Goal: Task Accomplishment & Management: Use online tool/utility

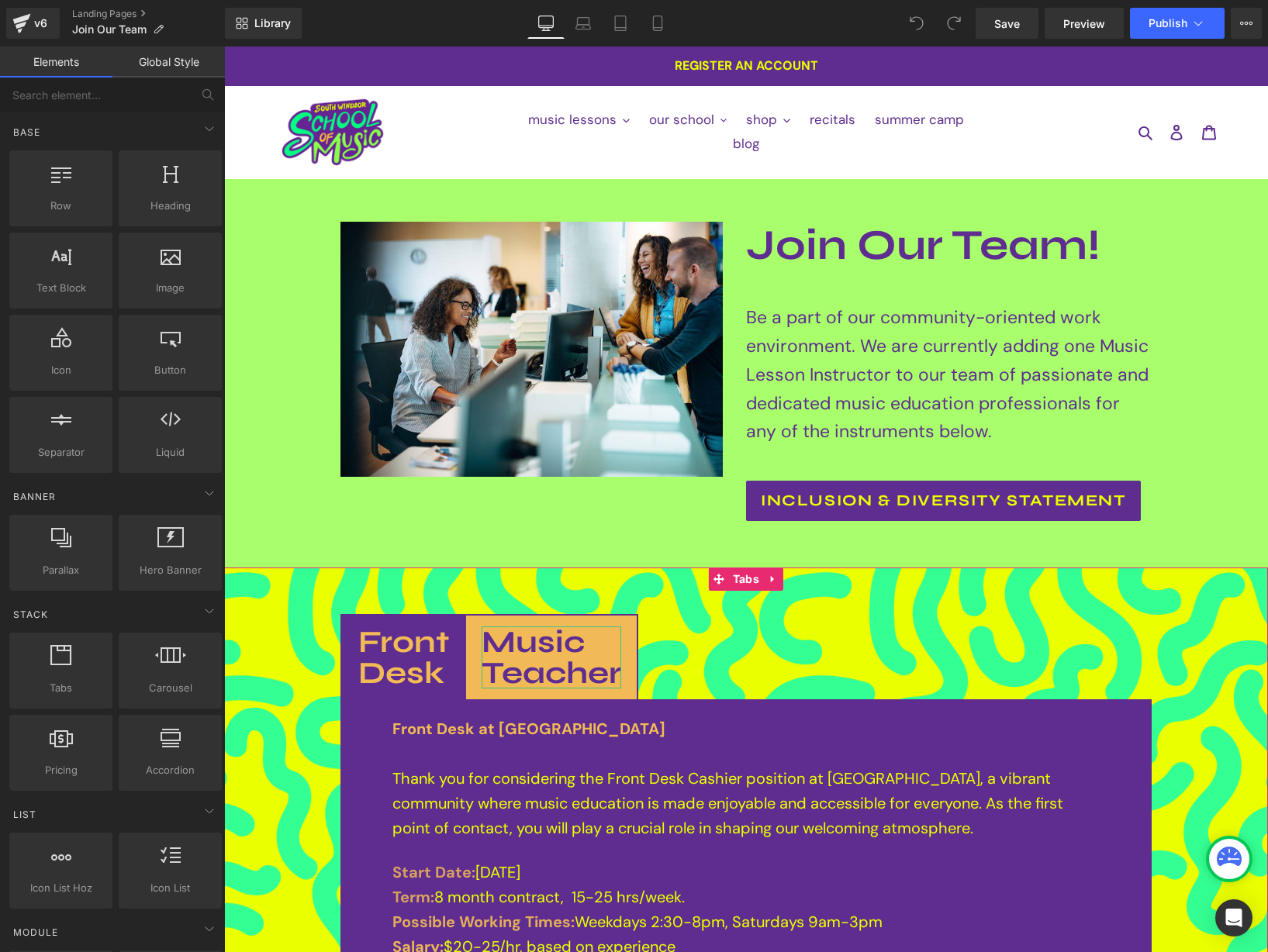
click at [562, 648] on b "Music Teacher" at bounding box center [551, 657] width 140 height 68
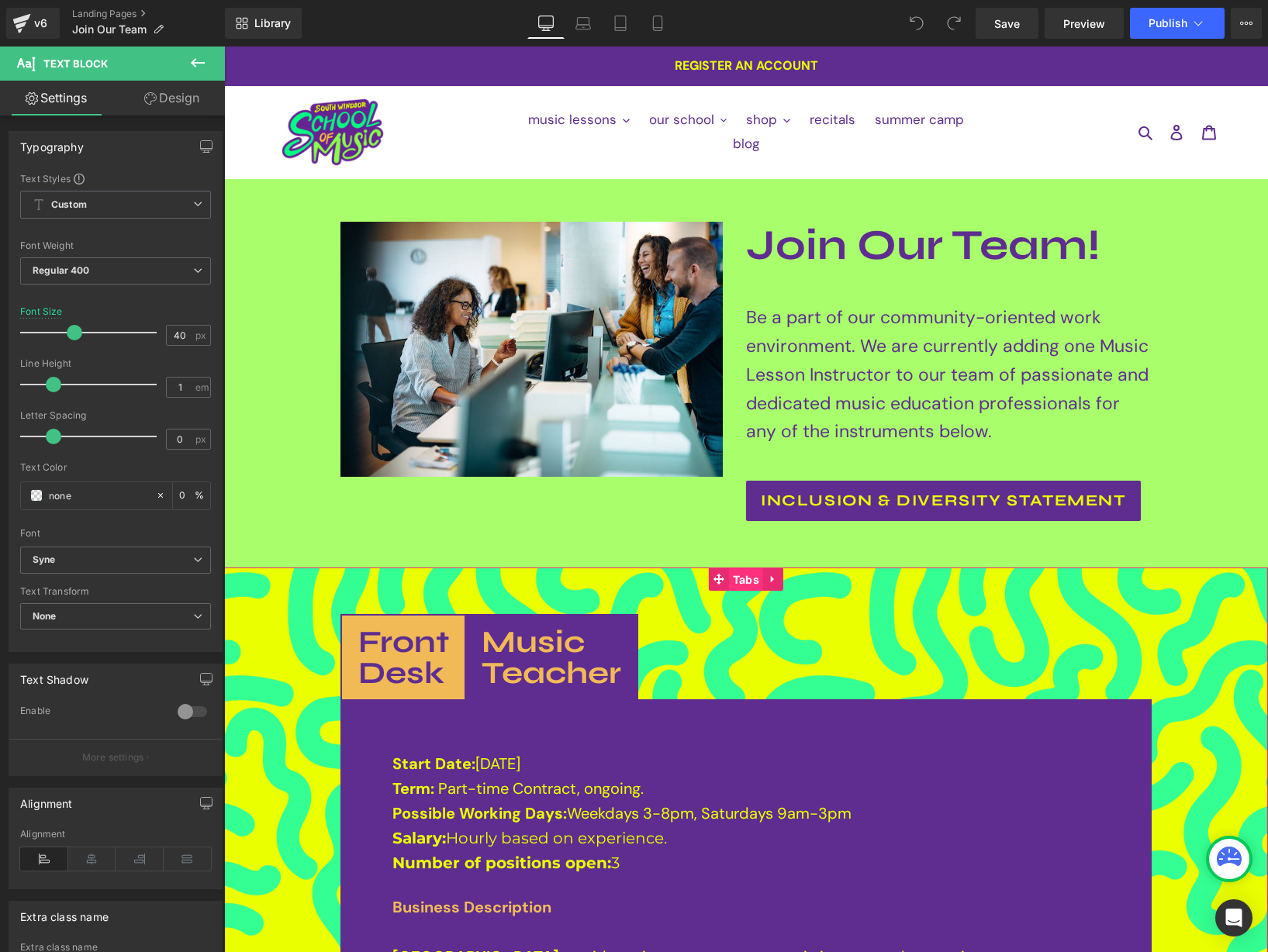
click at [747, 579] on span "Tabs" at bounding box center [746, 579] width 34 height 23
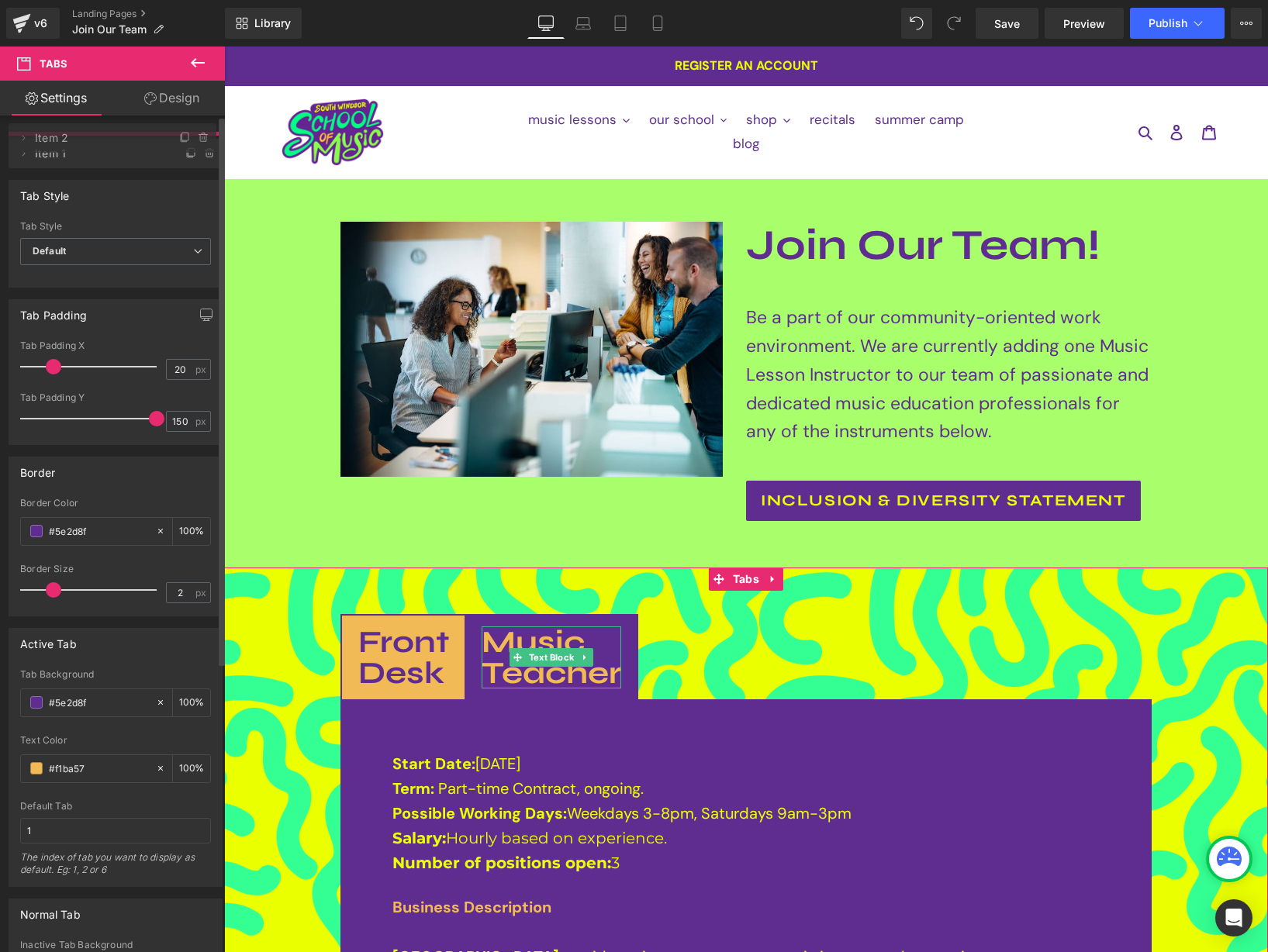
drag, startPoint x: 111, startPoint y: 183, endPoint x: 111, endPoint y: 138, distance: 45.0
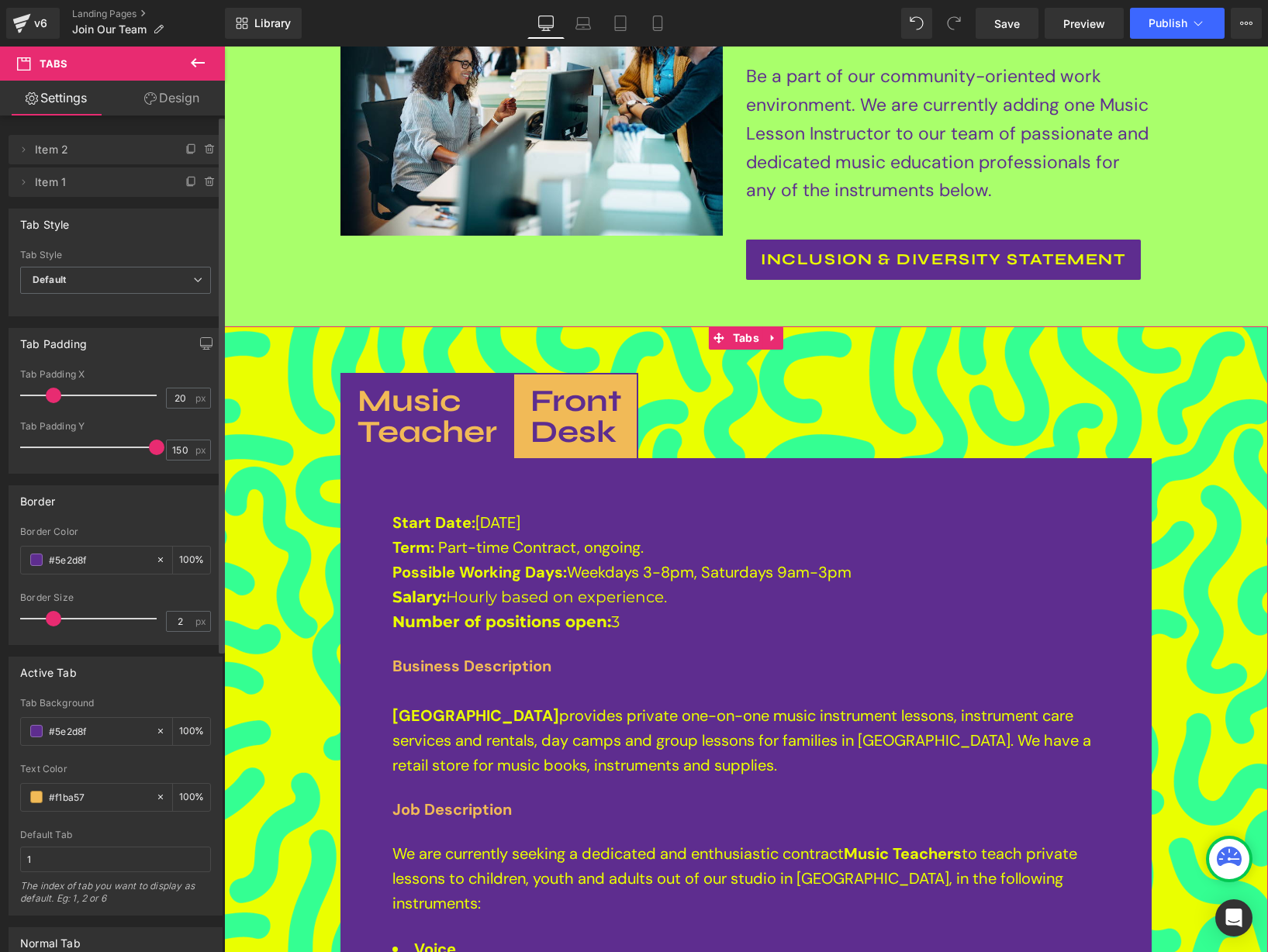
scroll to position [271, 0]
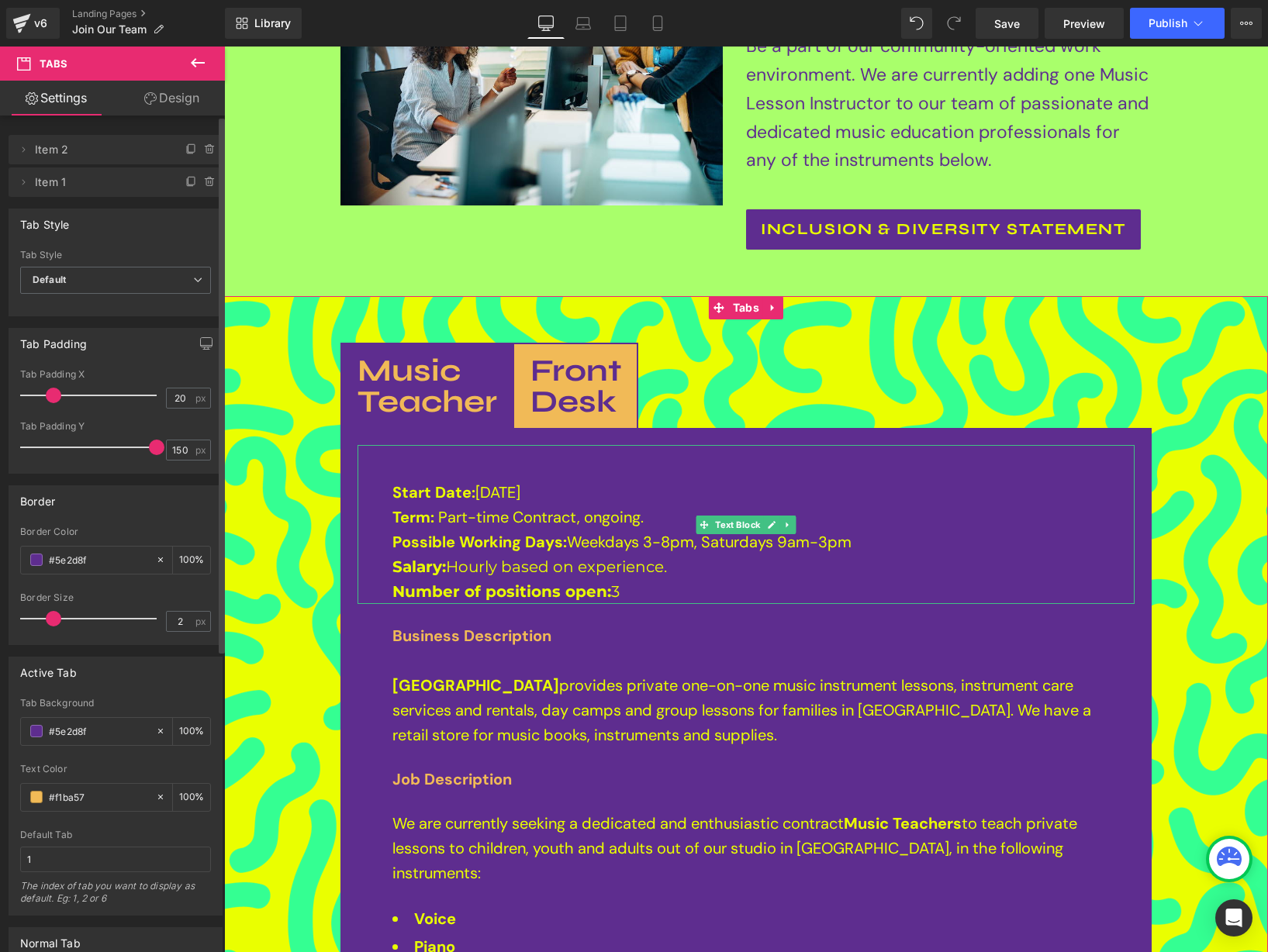
click at [489, 494] on span "[DATE] Term:" at bounding box center [456, 505] width 128 height 45
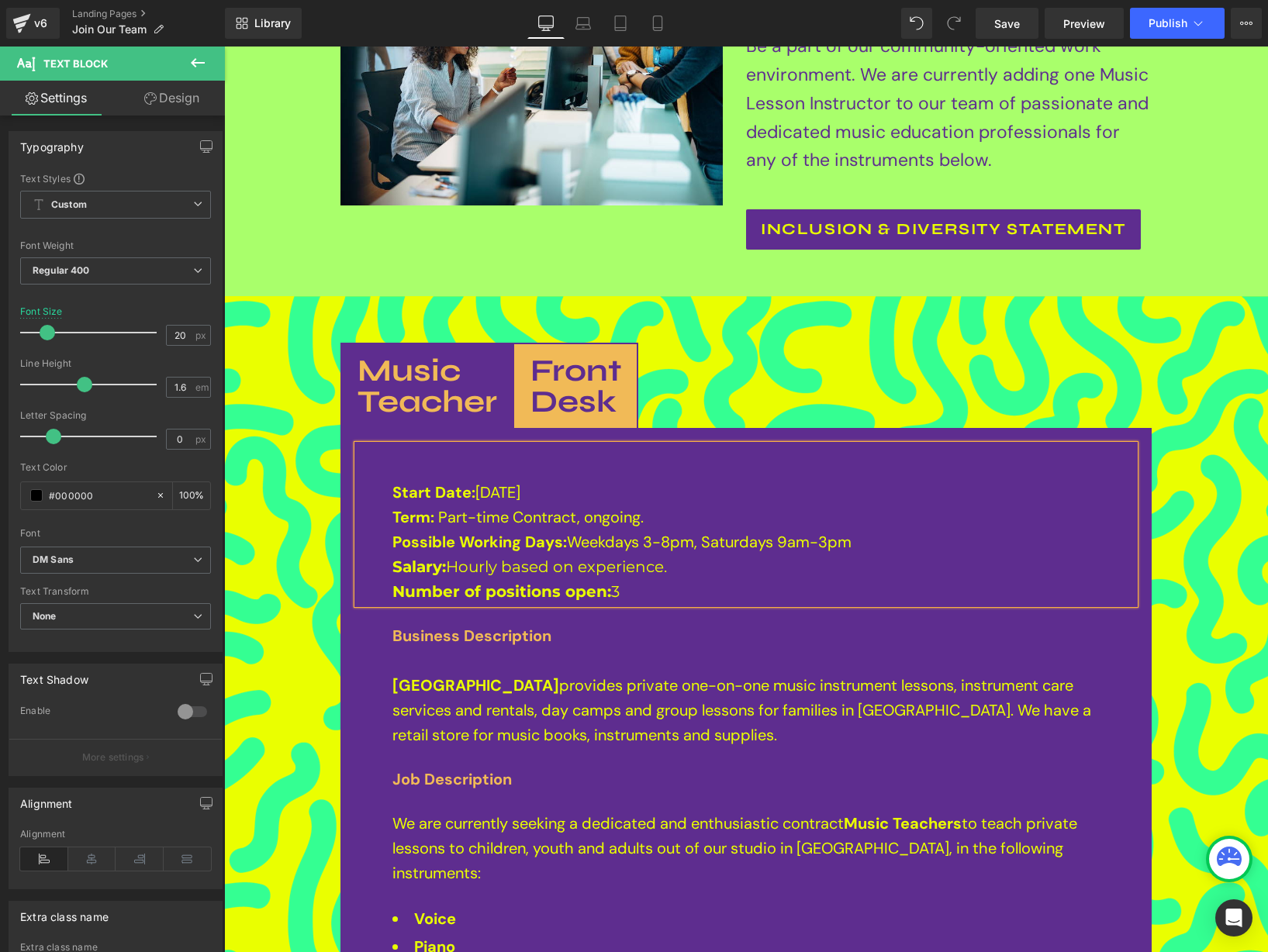
click at [556, 514] on span "Part-time Contract, ongoing." at bounding box center [540, 518] width 205 height 21
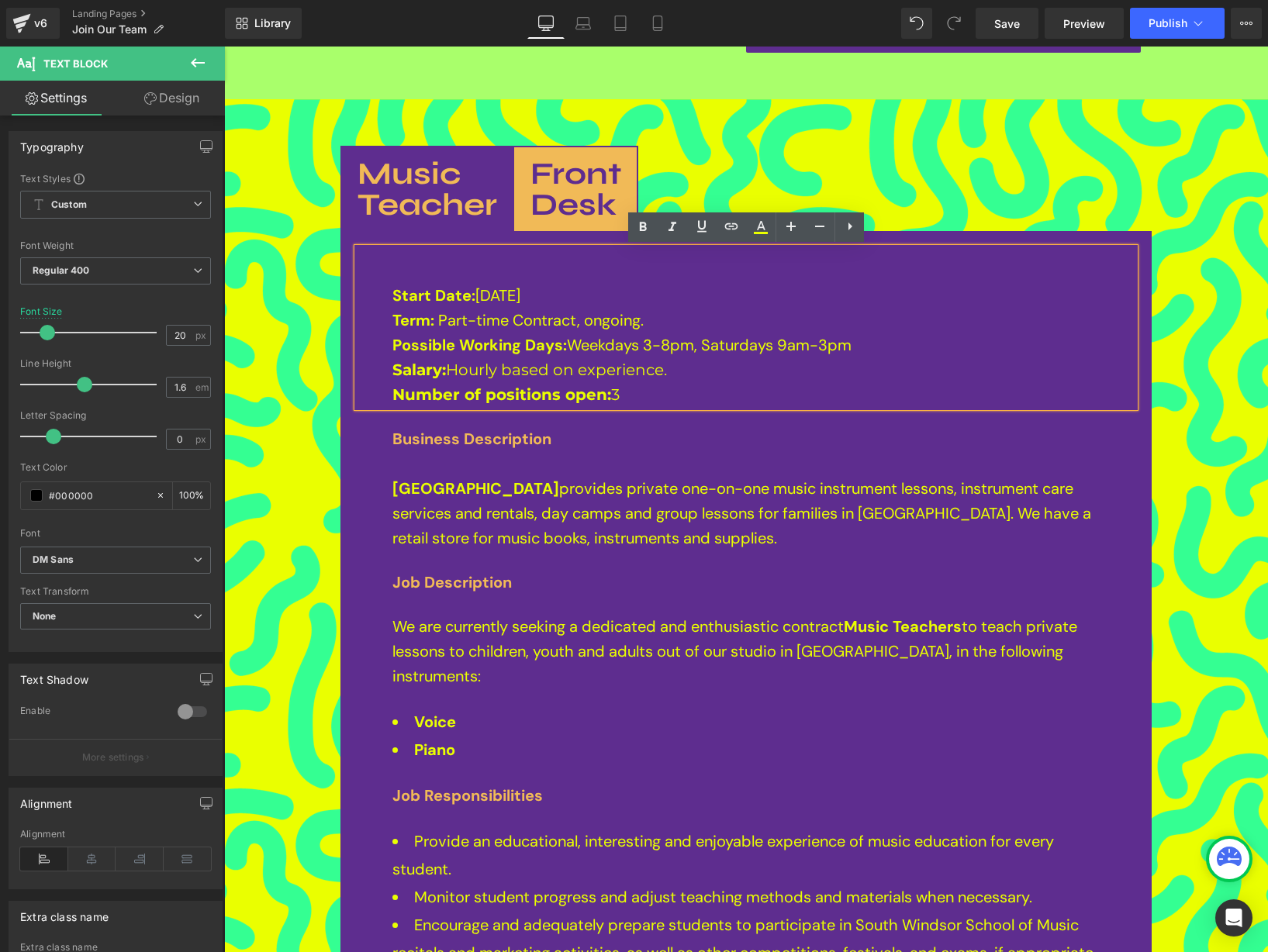
scroll to position [490, 0]
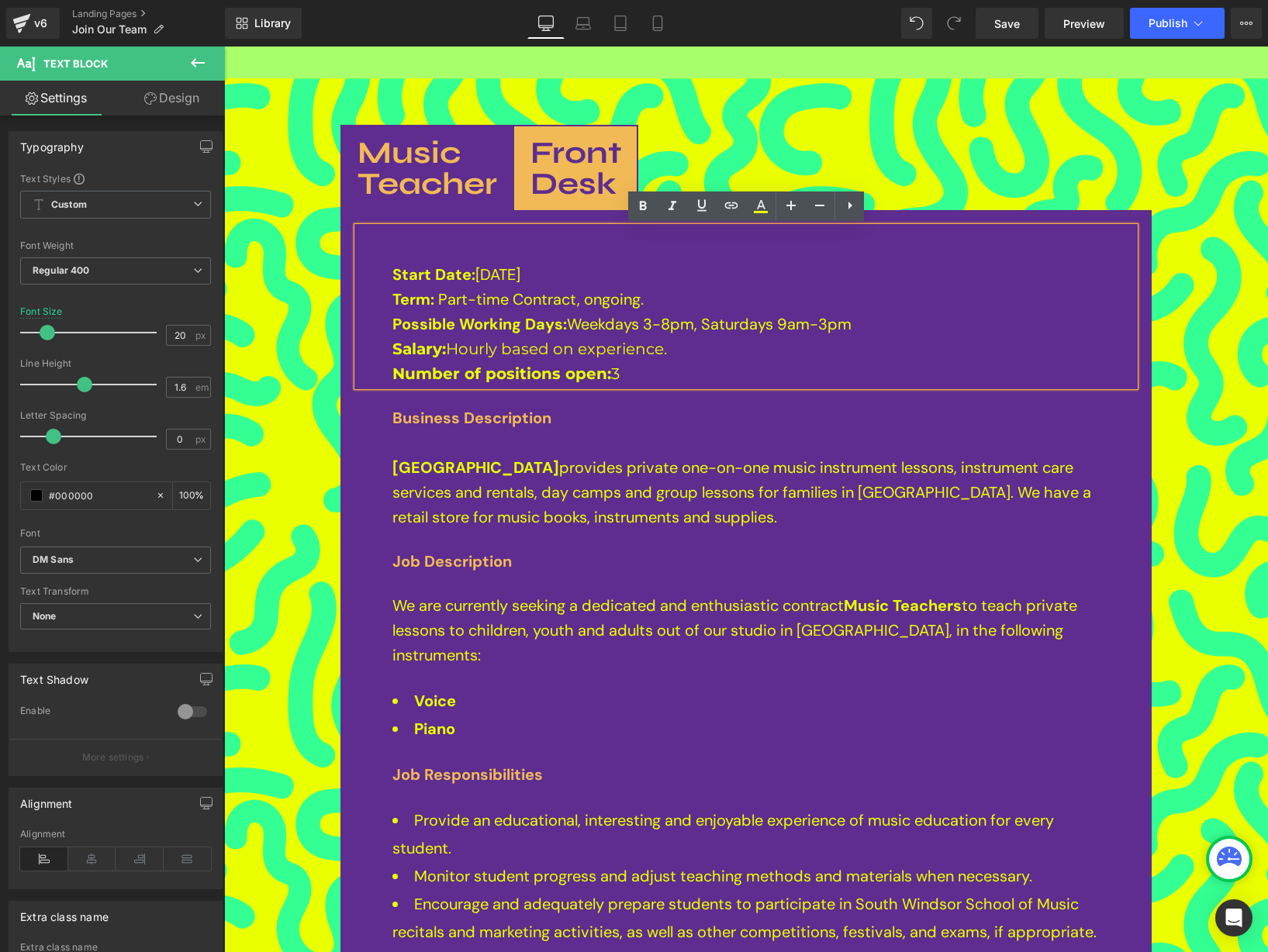
click at [623, 373] on p "Number of positions open: 3" at bounding box center [745, 373] width 707 height 25
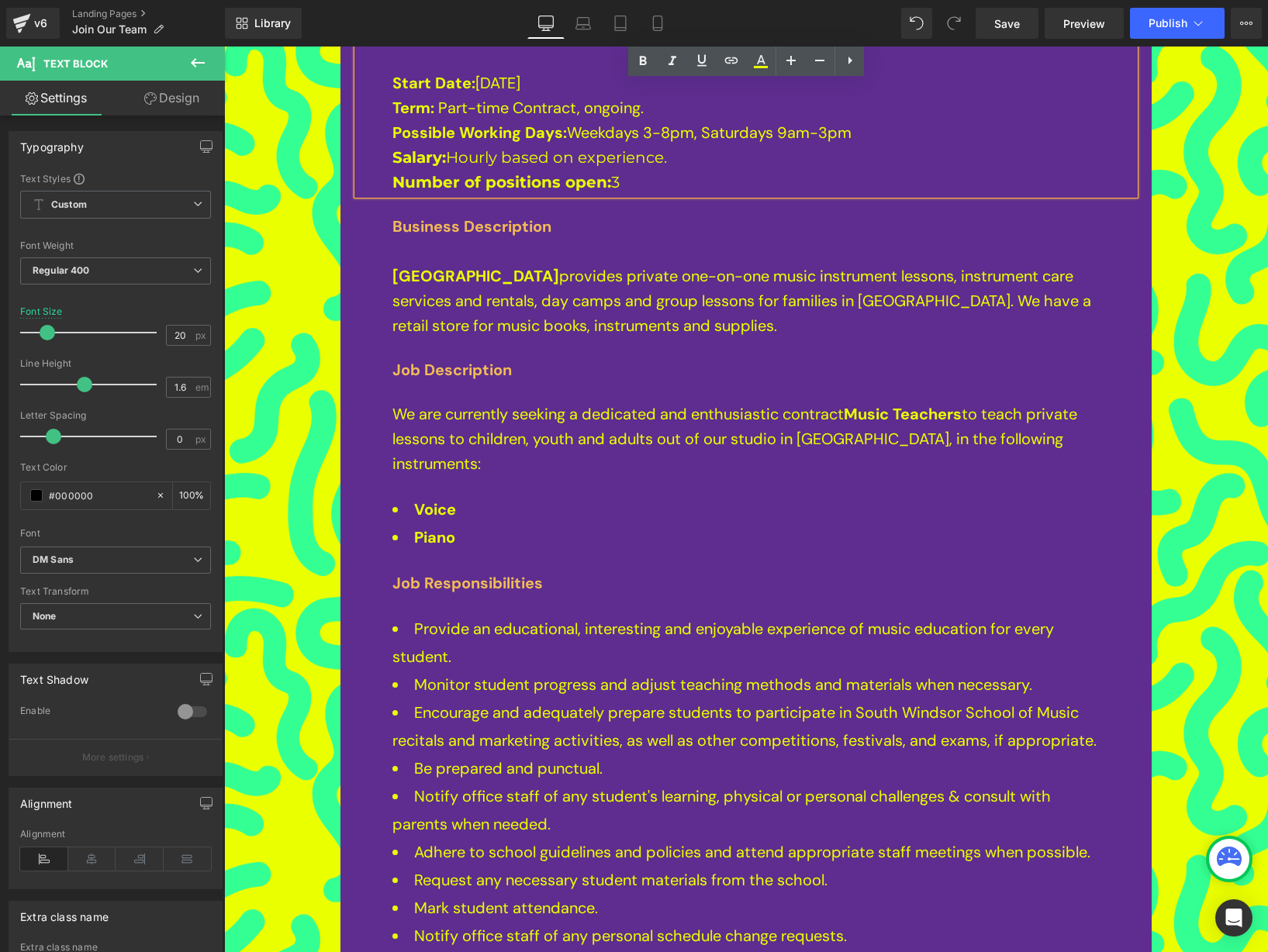
scroll to position [710, 0]
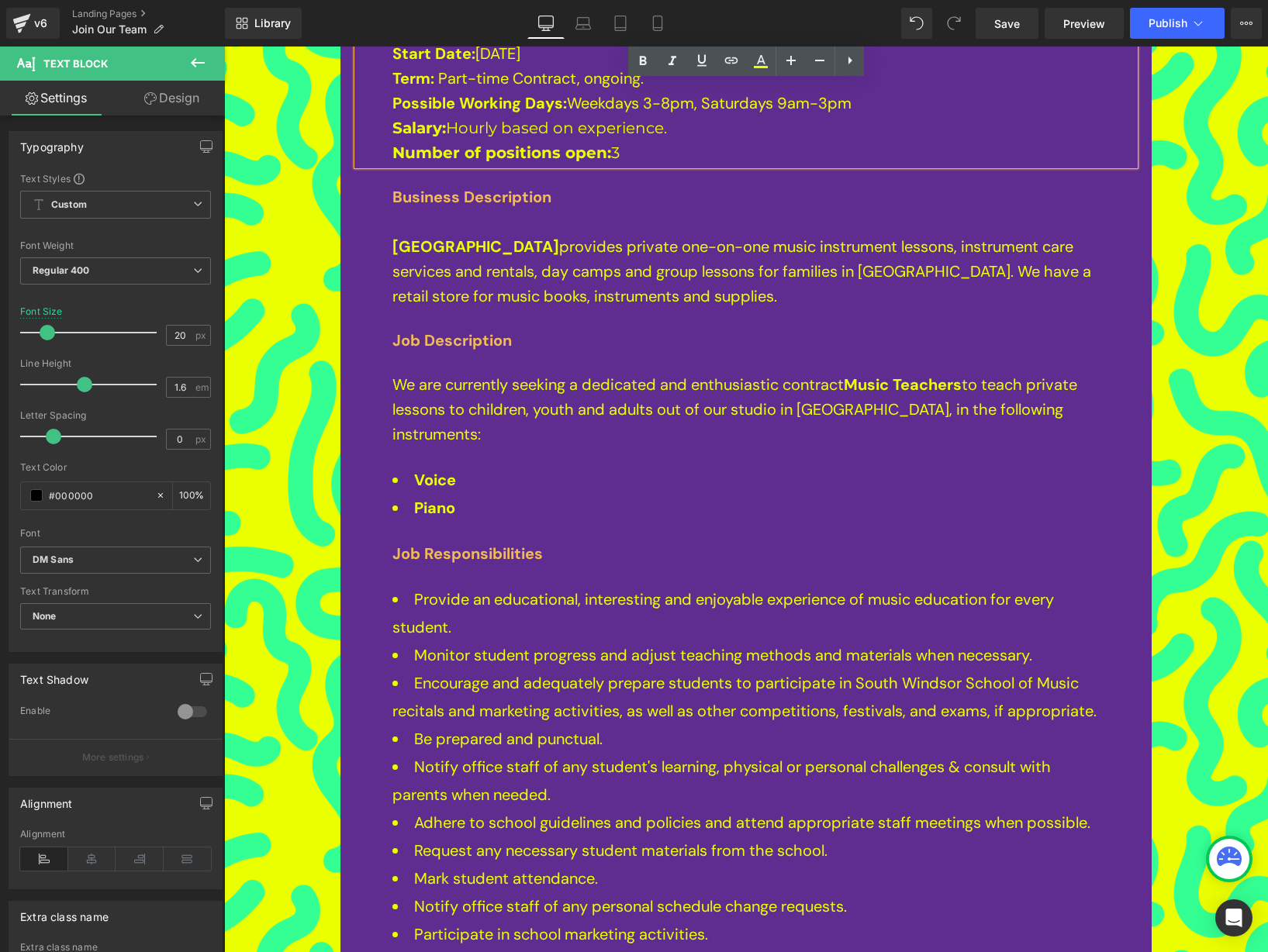
click at [440, 473] on strong "Voice" at bounding box center [435, 480] width 42 height 21
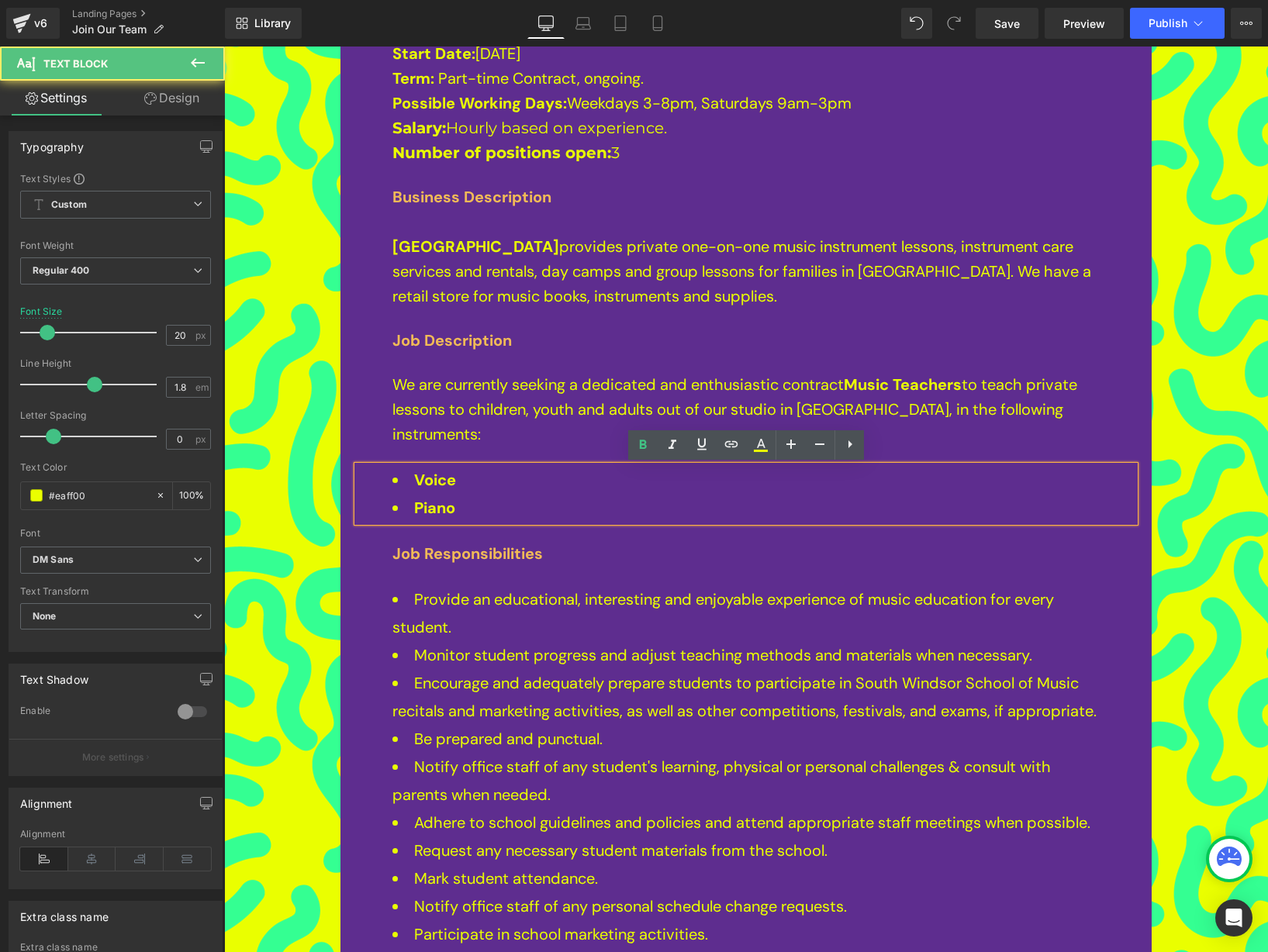
click at [487, 511] on li "Piano" at bounding box center [745, 508] width 707 height 28
click at [416, 479] on strong "Voice" at bounding box center [435, 480] width 42 height 21
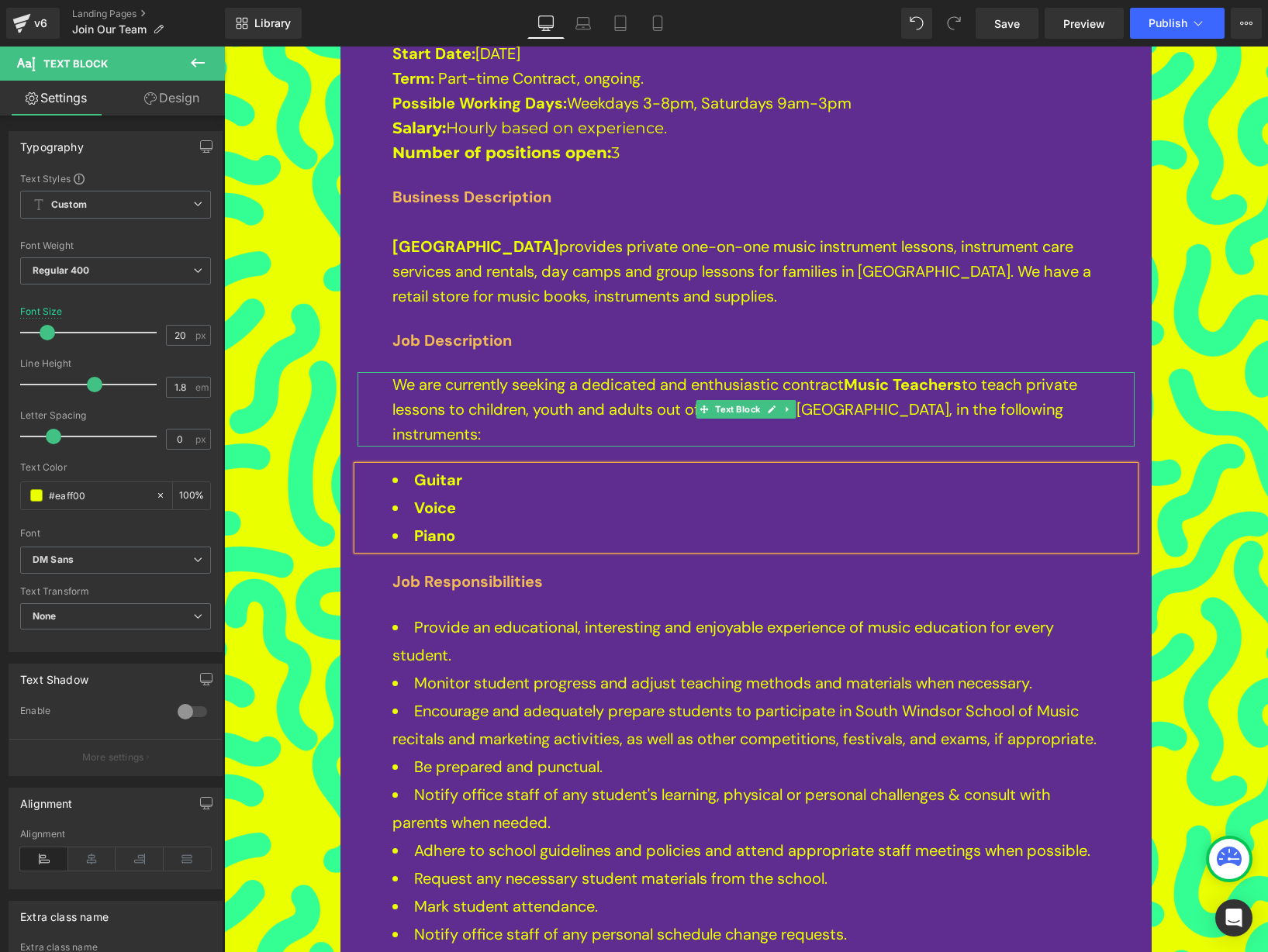
click at [539, 404] on span "to teach private lessons to children, youth and adults out of our studio in [GE…" at bounding box center [734, 409] width 685 height 70
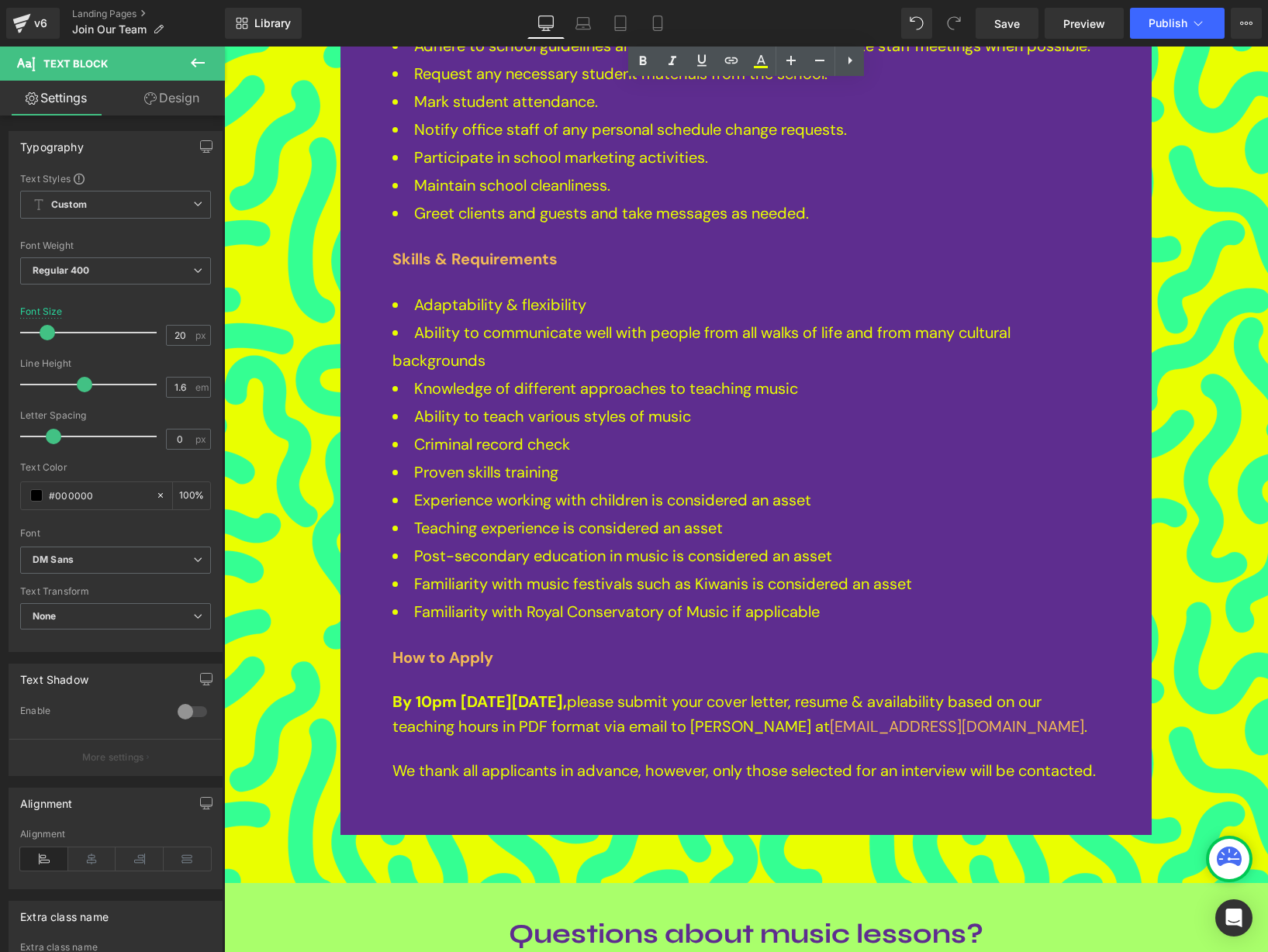
scroll to position [1536, 0]
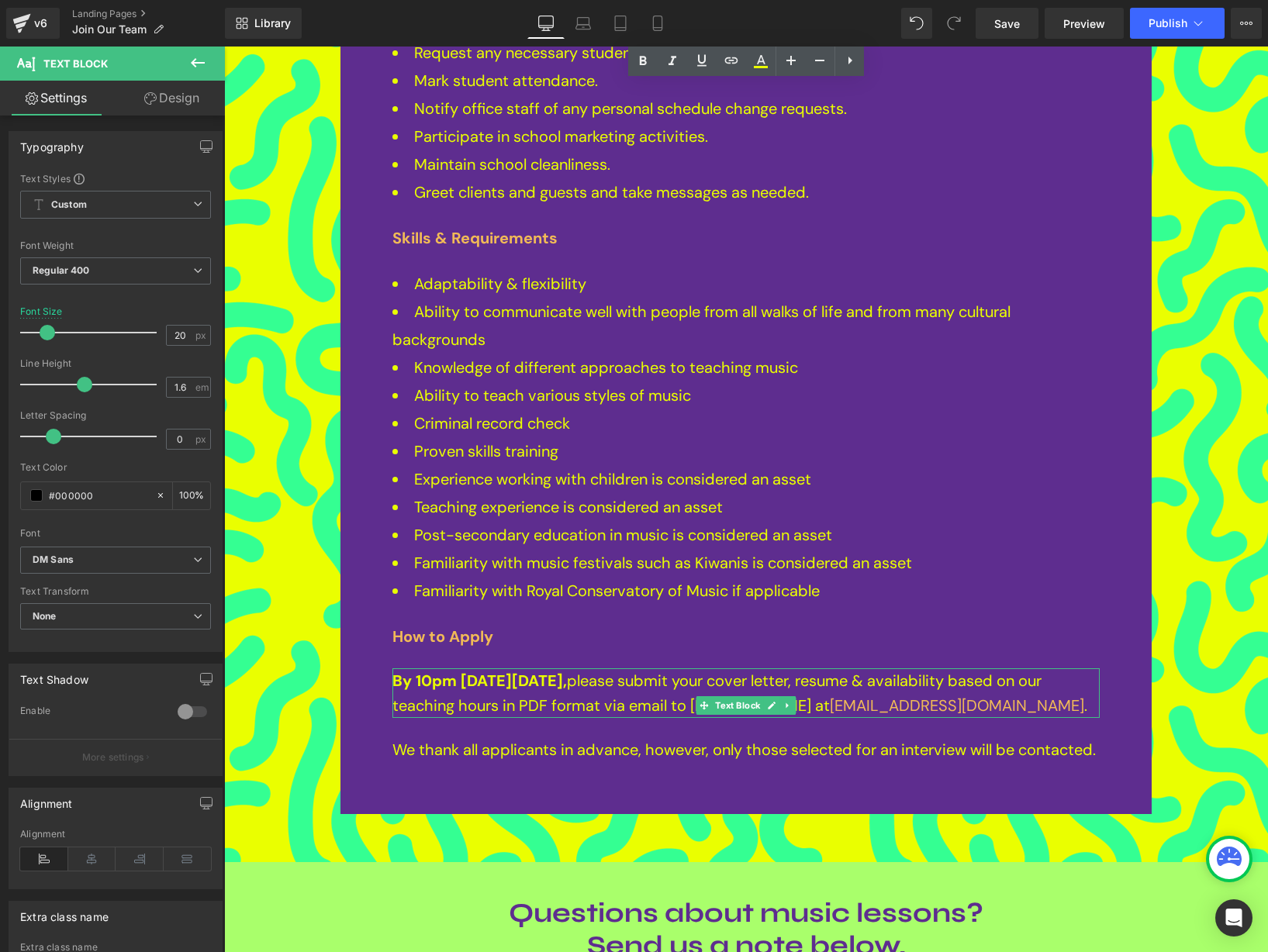
click at [509, 680] on strong "By 10pm [DATE][DATE]," at bounding box center [479, 681] width 174 height 21
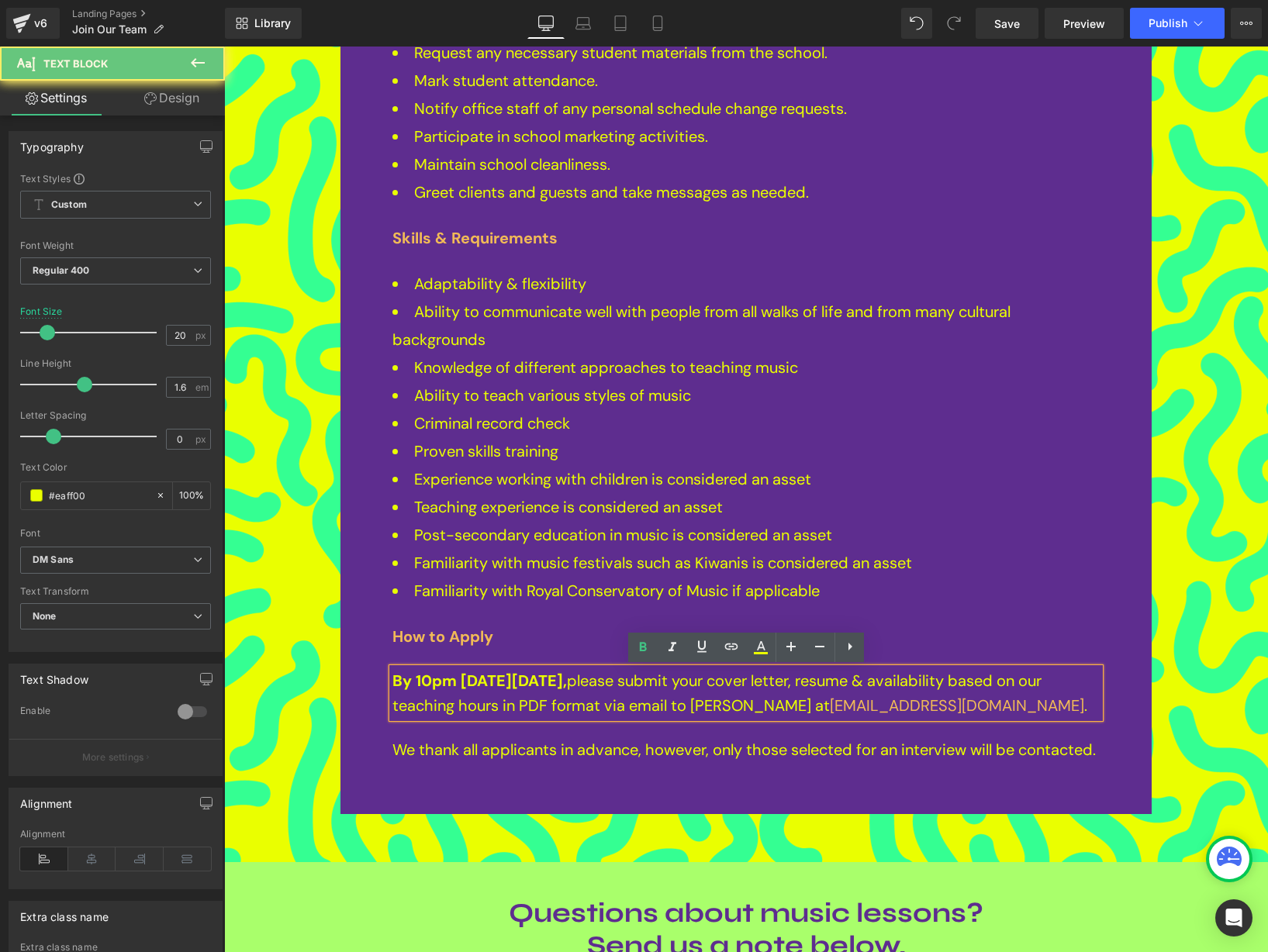
click at [509, 680] on strong "By 10pm [DATE][DATE]," at bounding box center [479, 681] width 174 height 21
click at [549, 688] on strong "By 10pm [DATE][DATE]," at bounding box center [479, 681] width 174 height 21
drag, startPoint x: 617, startPoint y: 683, endPoint x: 388, endPoint y: 688, distance: 229.1
click at [392, 688] on div "By 10pm [DATE][DATE], please submit your cover letter, resume & availability ba…" at bounding box center [745, 693] width 707 height 50
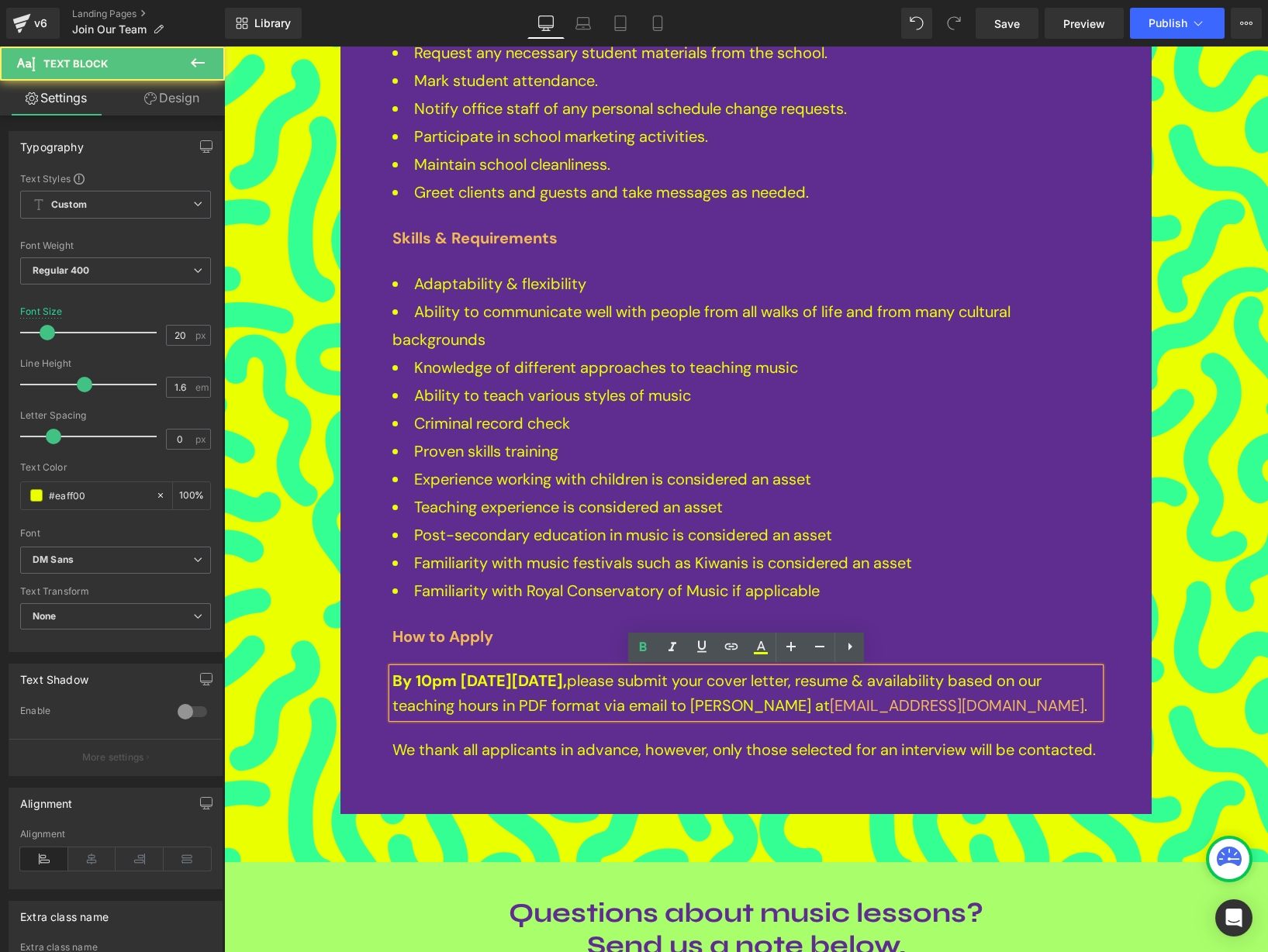
click at [392, 688] on div "By 10pm [DATE][DATE], please submit your cover letter, resume & availability ba…" at bounding box center [745, 693] width 707 height 50
drag, startPoint x: 542, startPoint y: 677, endPoint x: 395, endPoint y: 682, distance: 147.1
click at [395, 682] on p "By 10pm [DATE][DATE], please submit your cover letter, resume & availability ba…" at bounding box center [745, 693] width 707 height 50
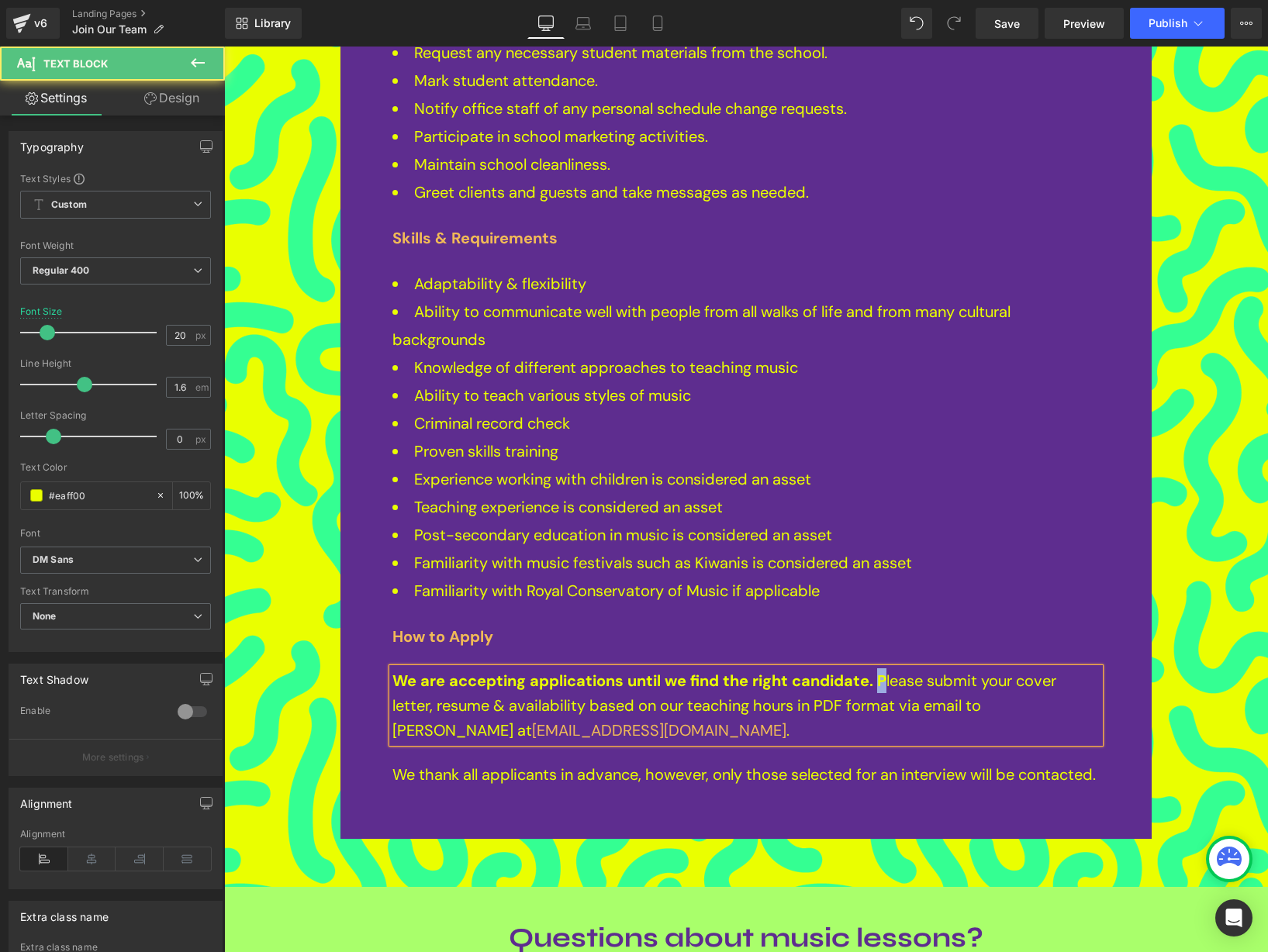
click at [880, 681] on b "We are accepting applications until we find the right candidate. P" at bounding box center [640, 681] width 494 height 21
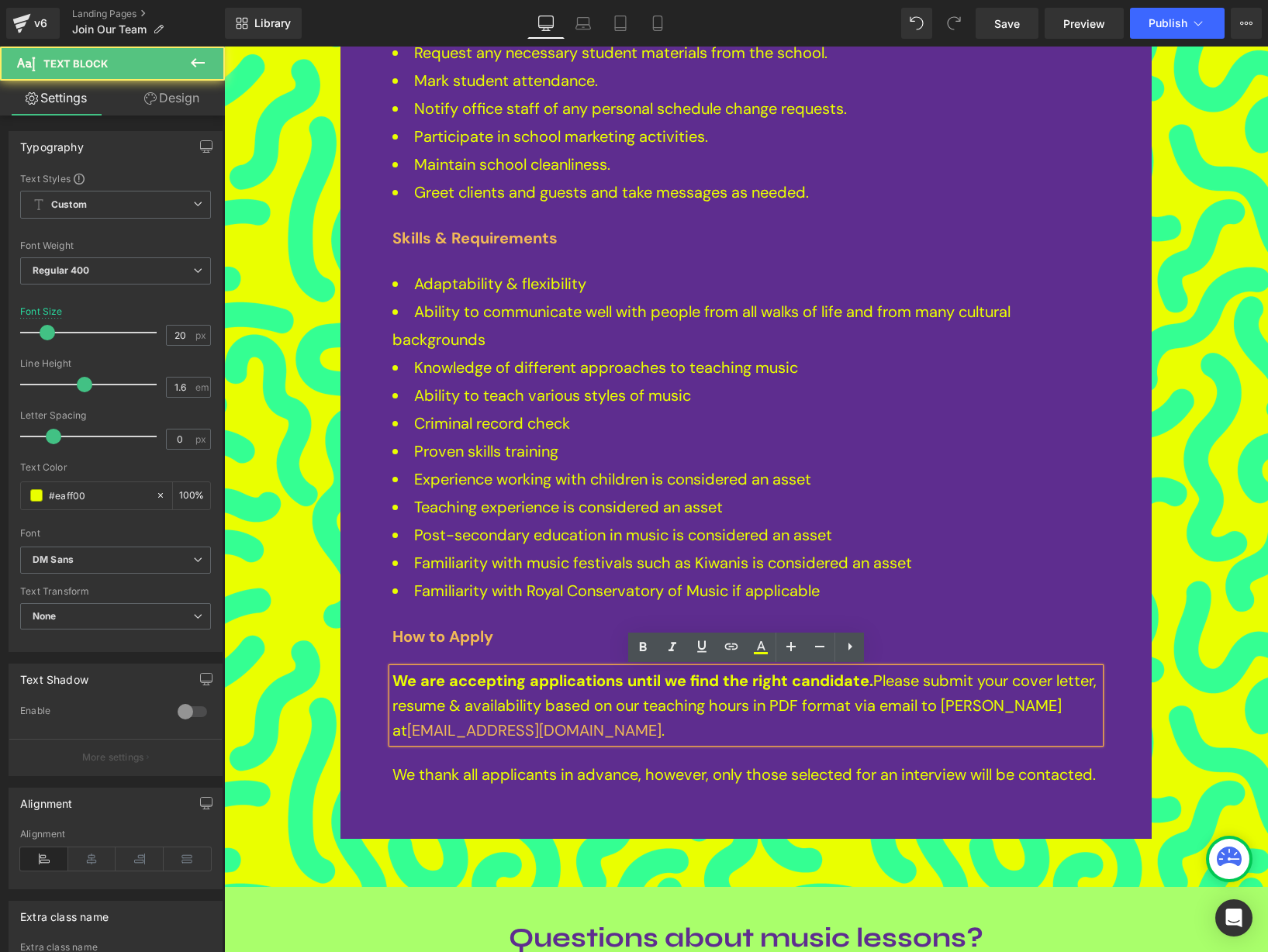
click at [936, 696] on p "We are accepting applications until we find the right candidate. Please submit …" at bounding box center [745, 706] width 707 height 75
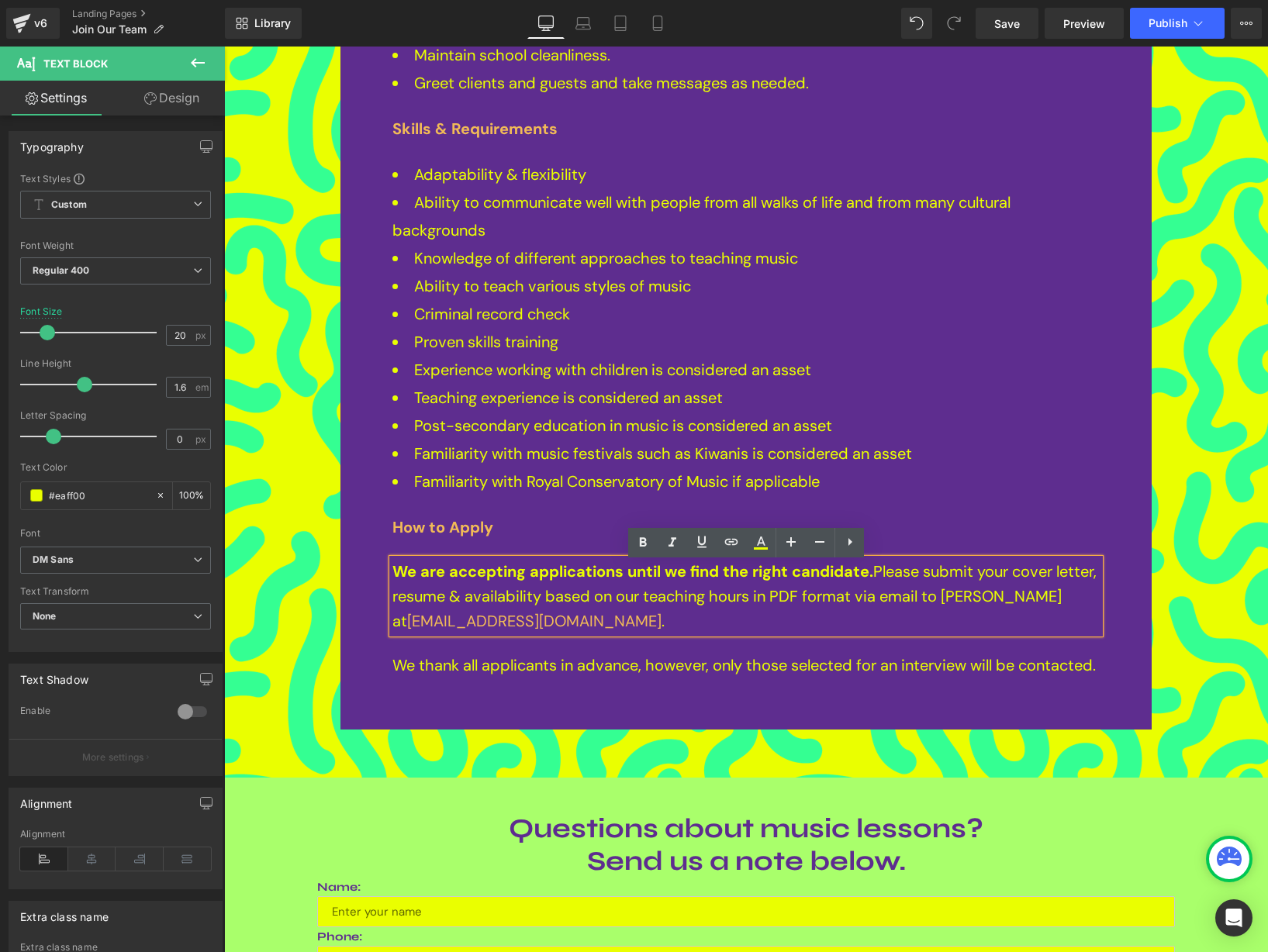
scroll to position [1646, 0]
click at [995, 16] on span "Save" at bounding box center [1007, 23] width 25 height 16
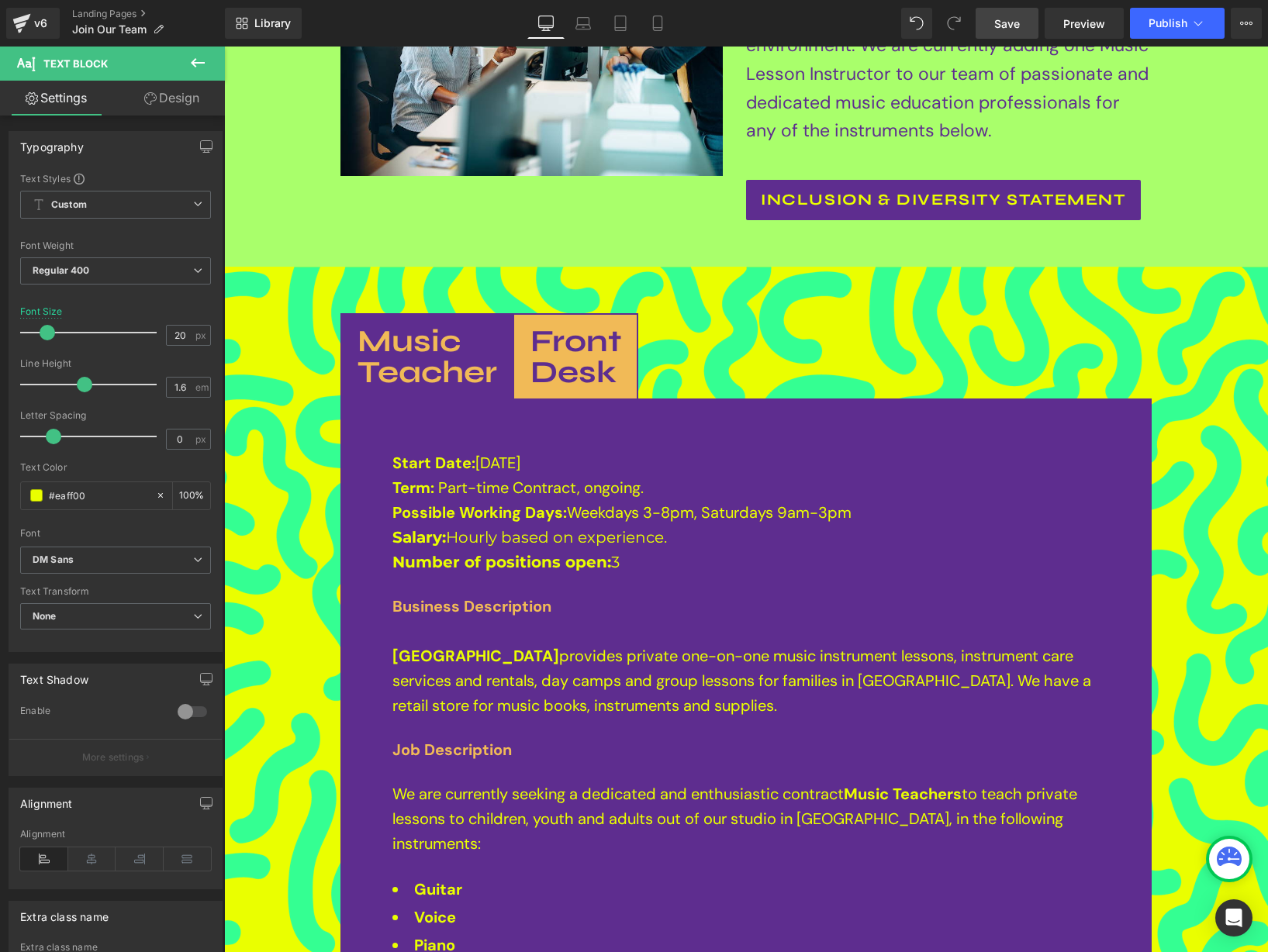
scroll to position [0, 0]
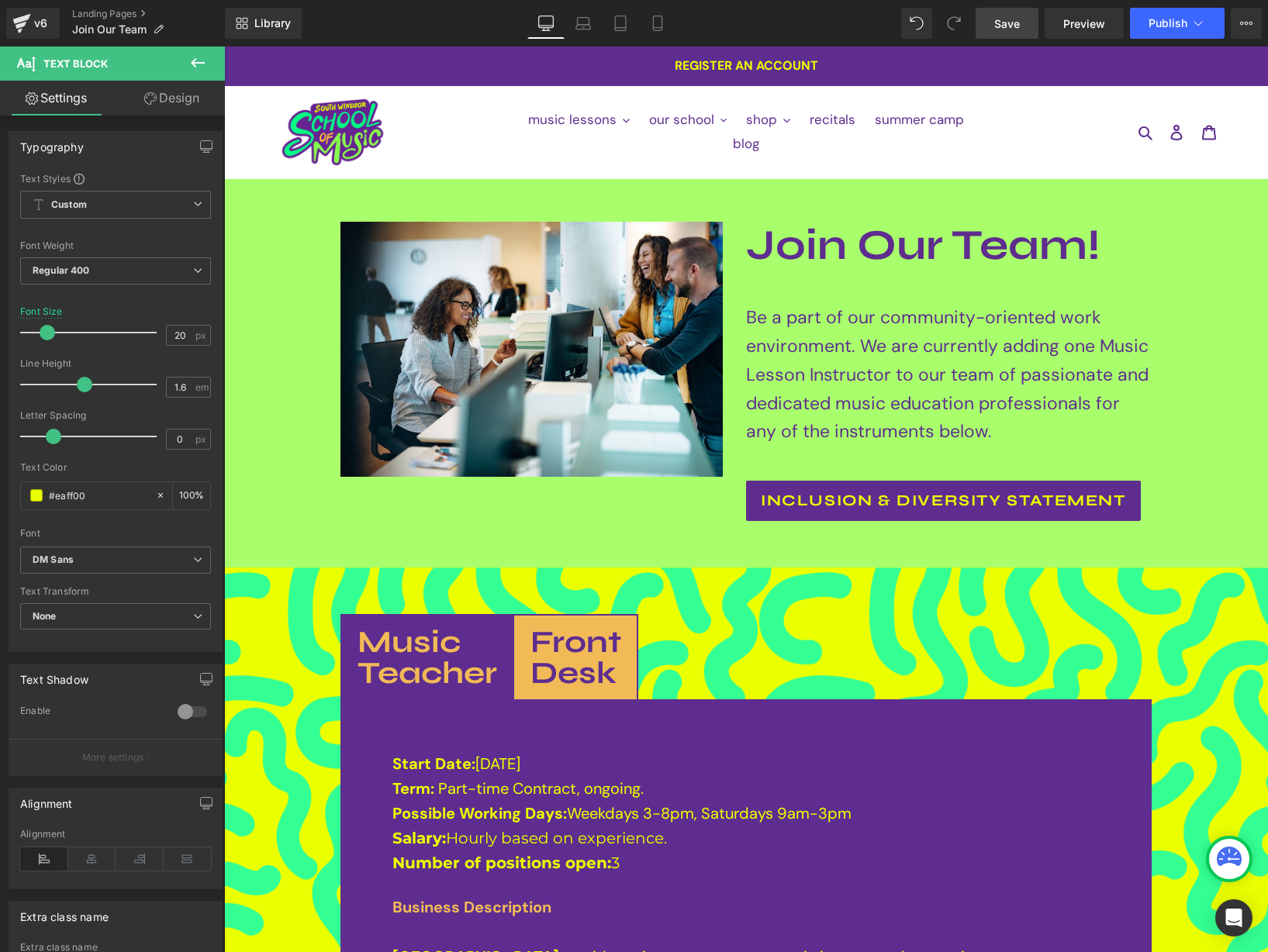
click at [1006, 27] on span "Save" at bounding box center [1007, 23] width 25 height 16
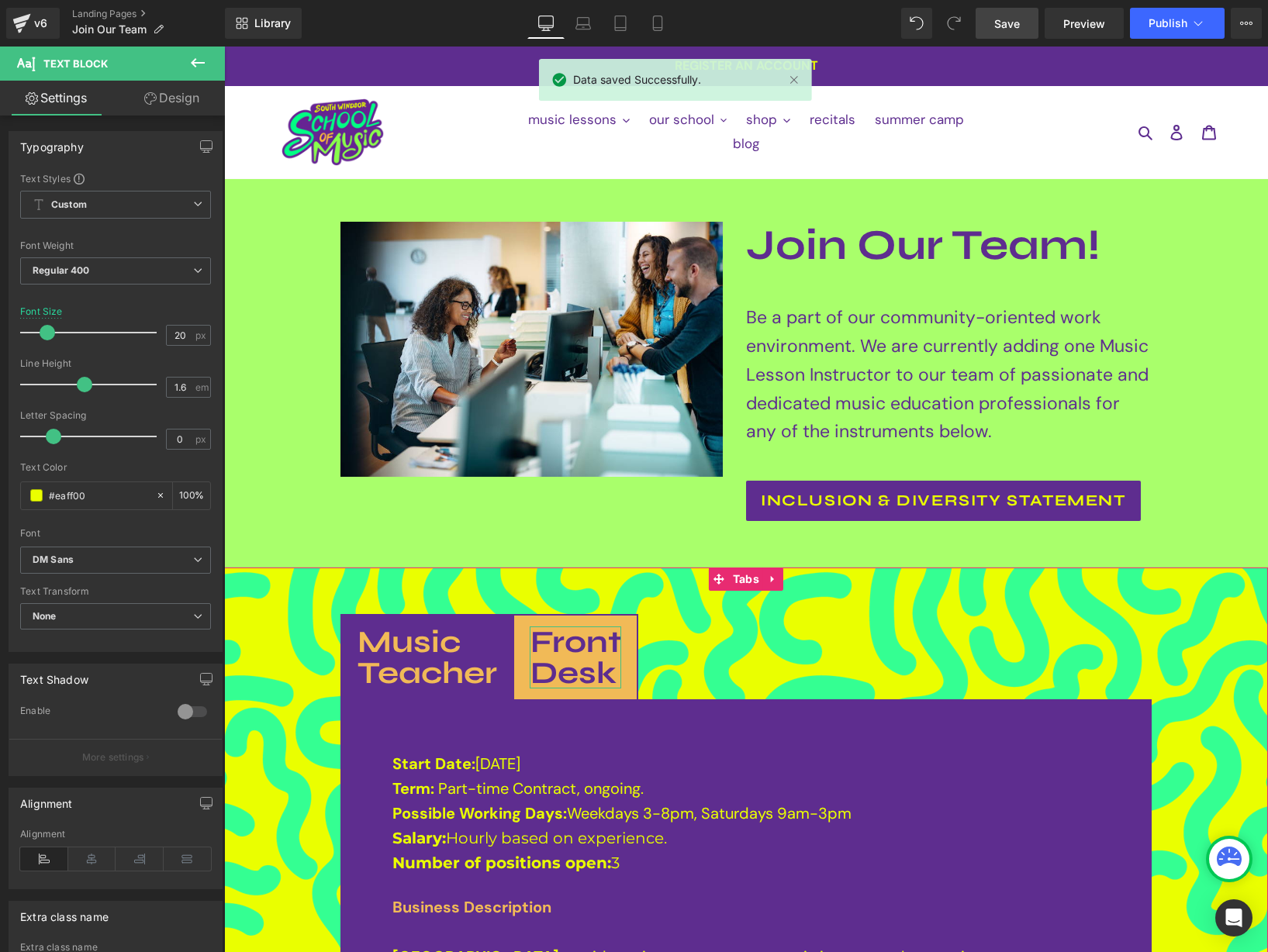
click at [573, 646] on b "Front Desk" at bounding box center [576, 657] width 91 height 68
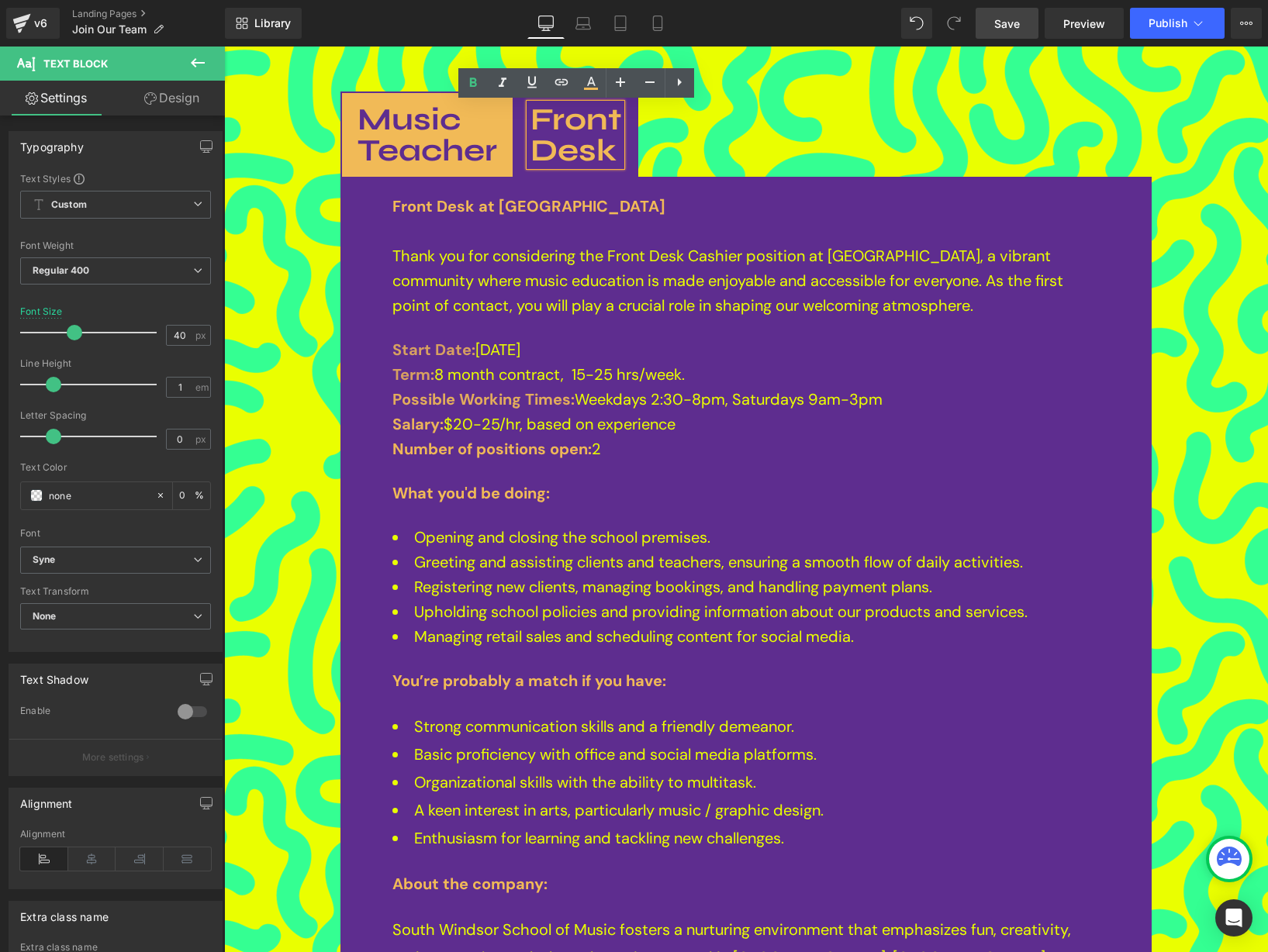
scroll to position [564, 0]
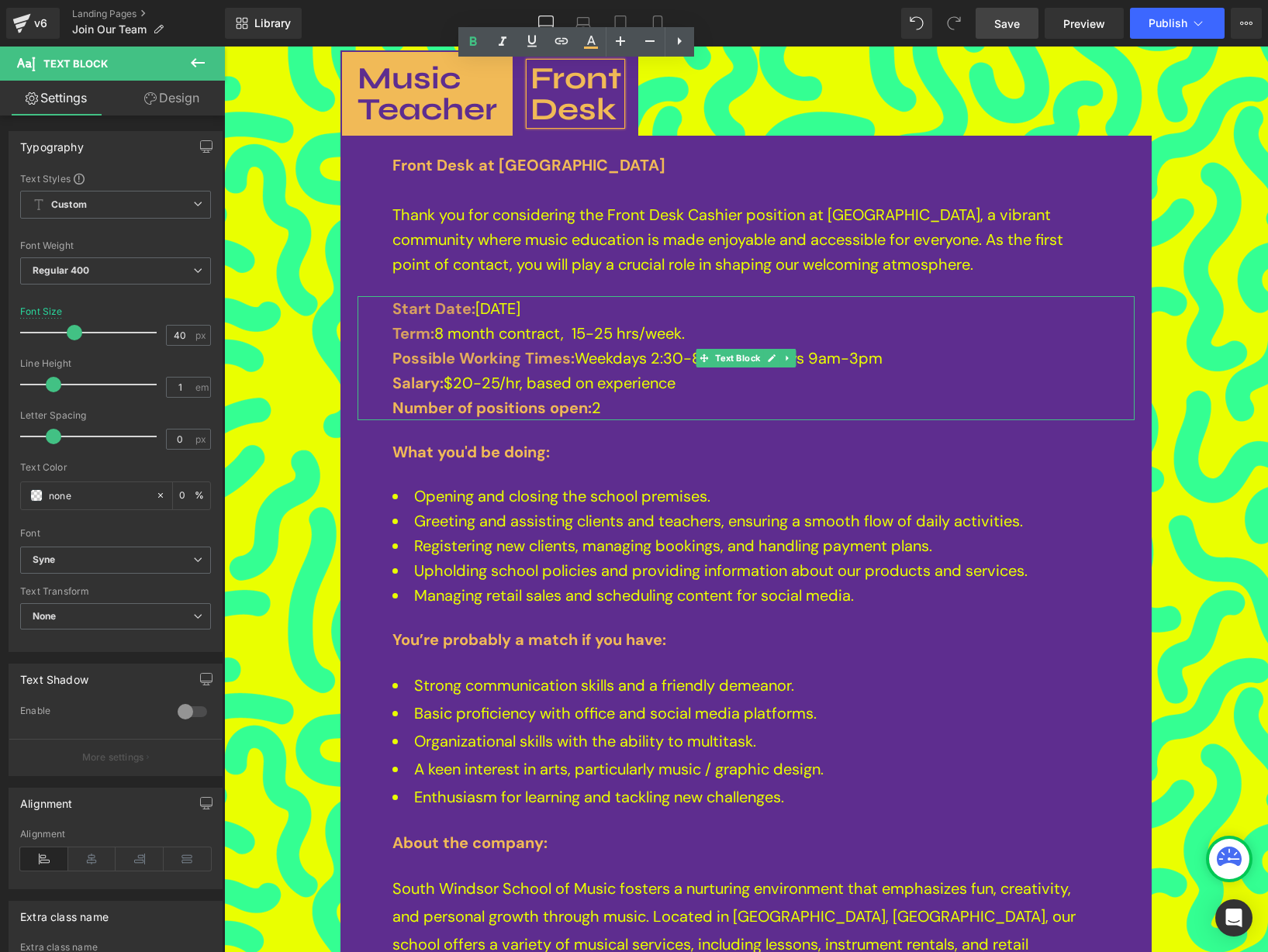
click at [608, 337] on span "8 month contract, 15-25 hrs/week." at bounding box center [560, 333] width 251 height 21
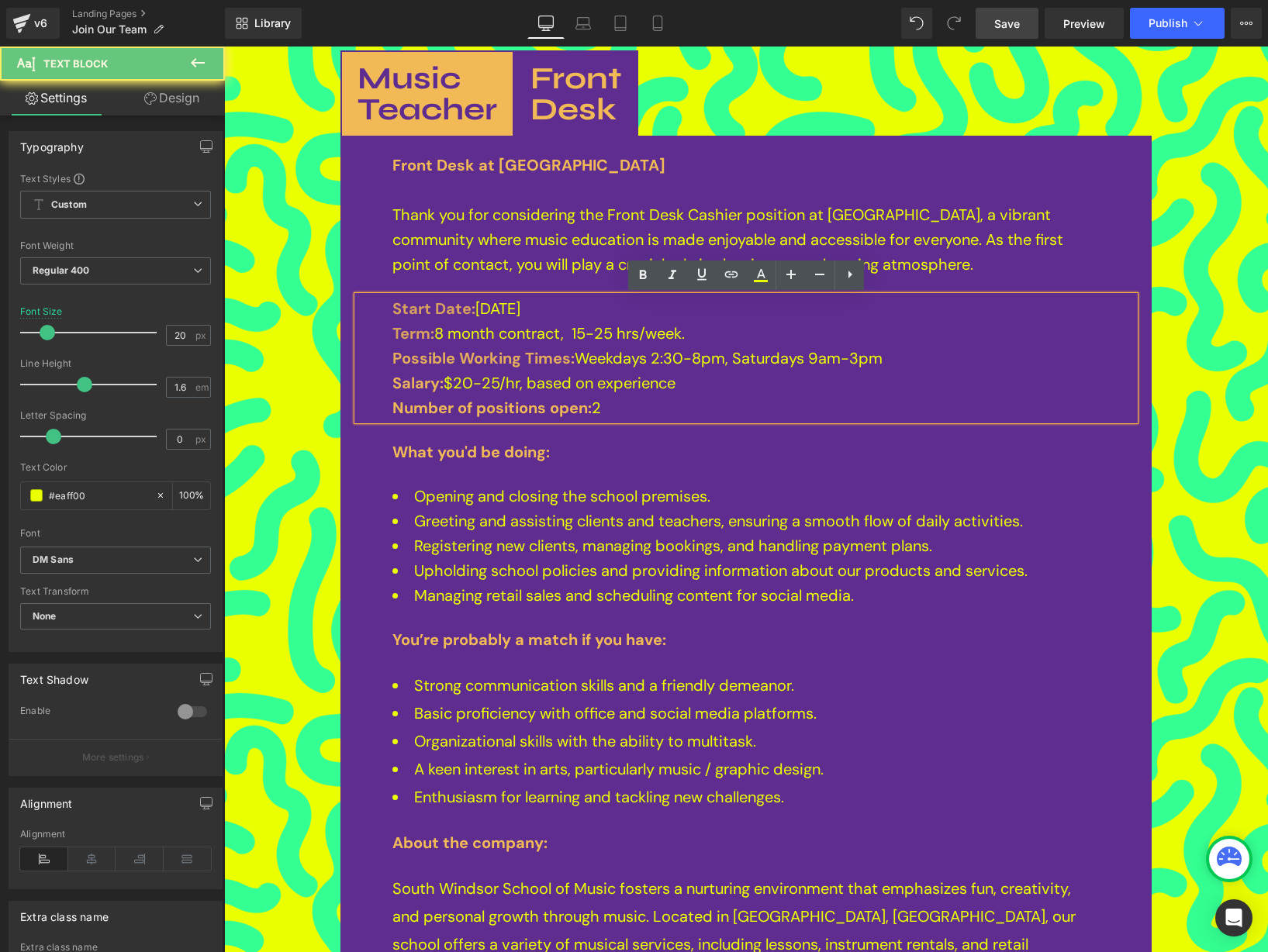
click at [621, 338] on span "8 month contract, 15-25 hrs/week." at bounding box center [560, 333] width 251 height 21
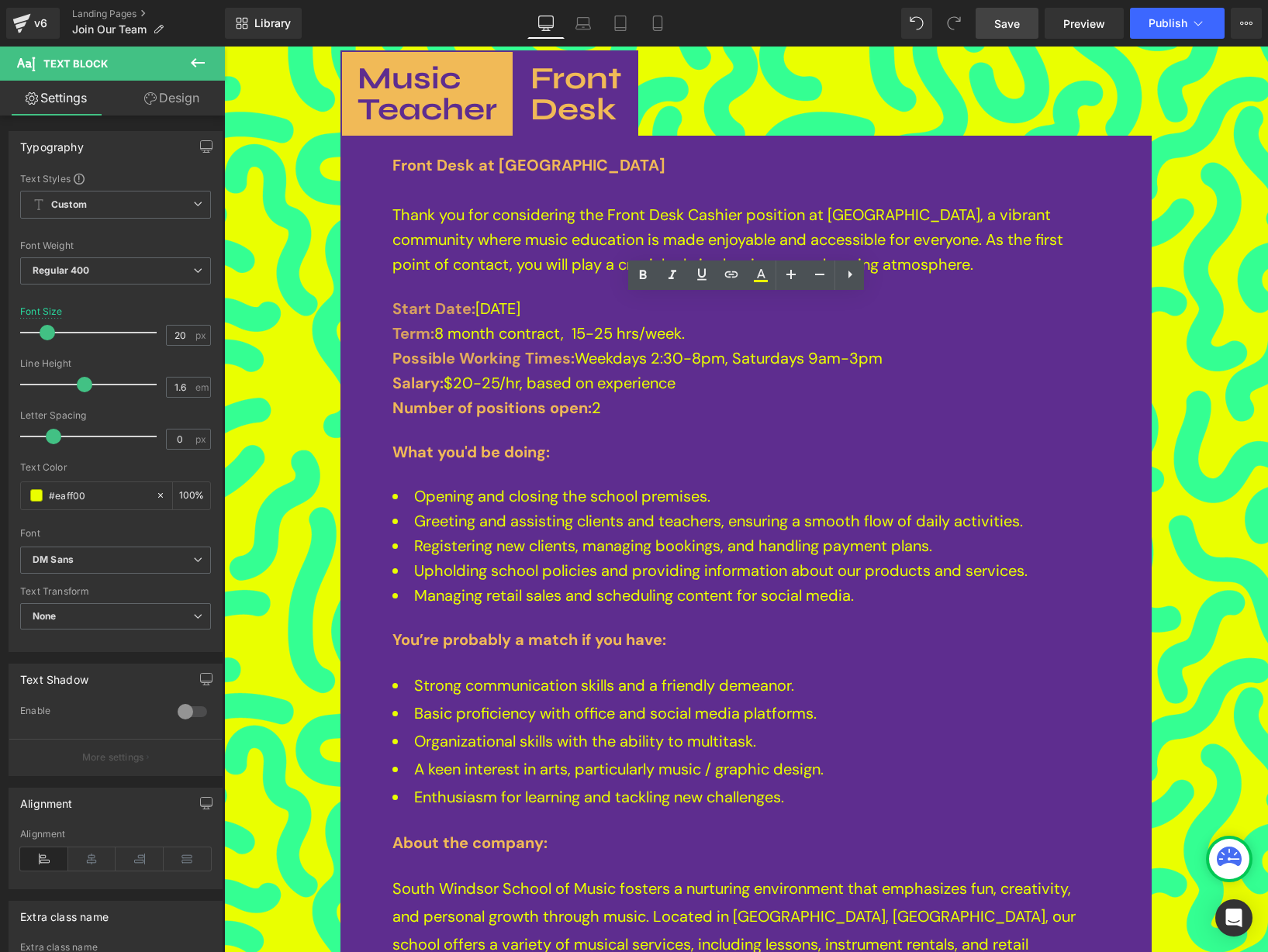
click at [1005, 22] on span "Save" at bounding box center [1007, 23] width 25 height 16
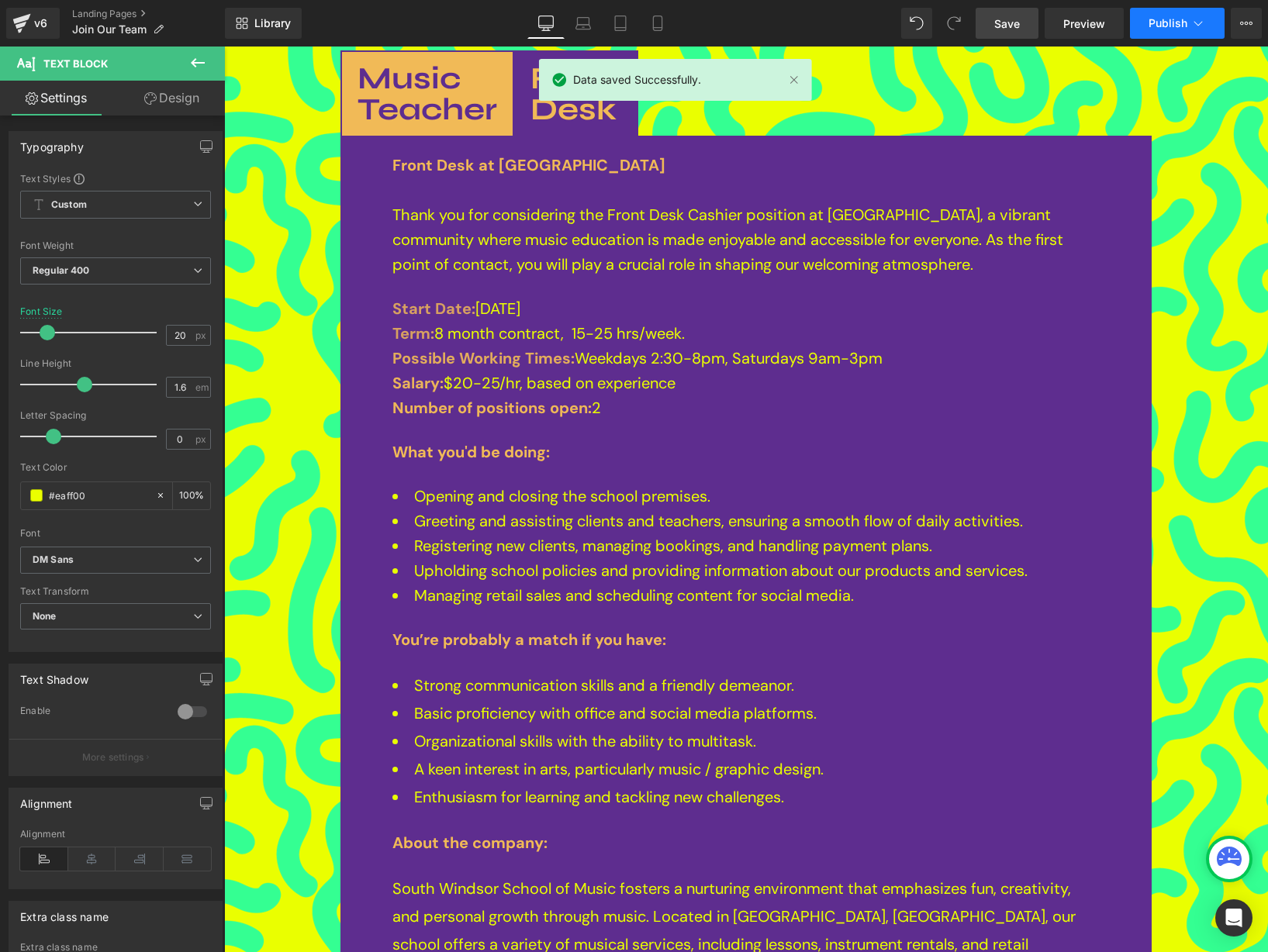
click at [1173, 24] on span "Publish" at bounding box center [1168, 22] width 38 height 12
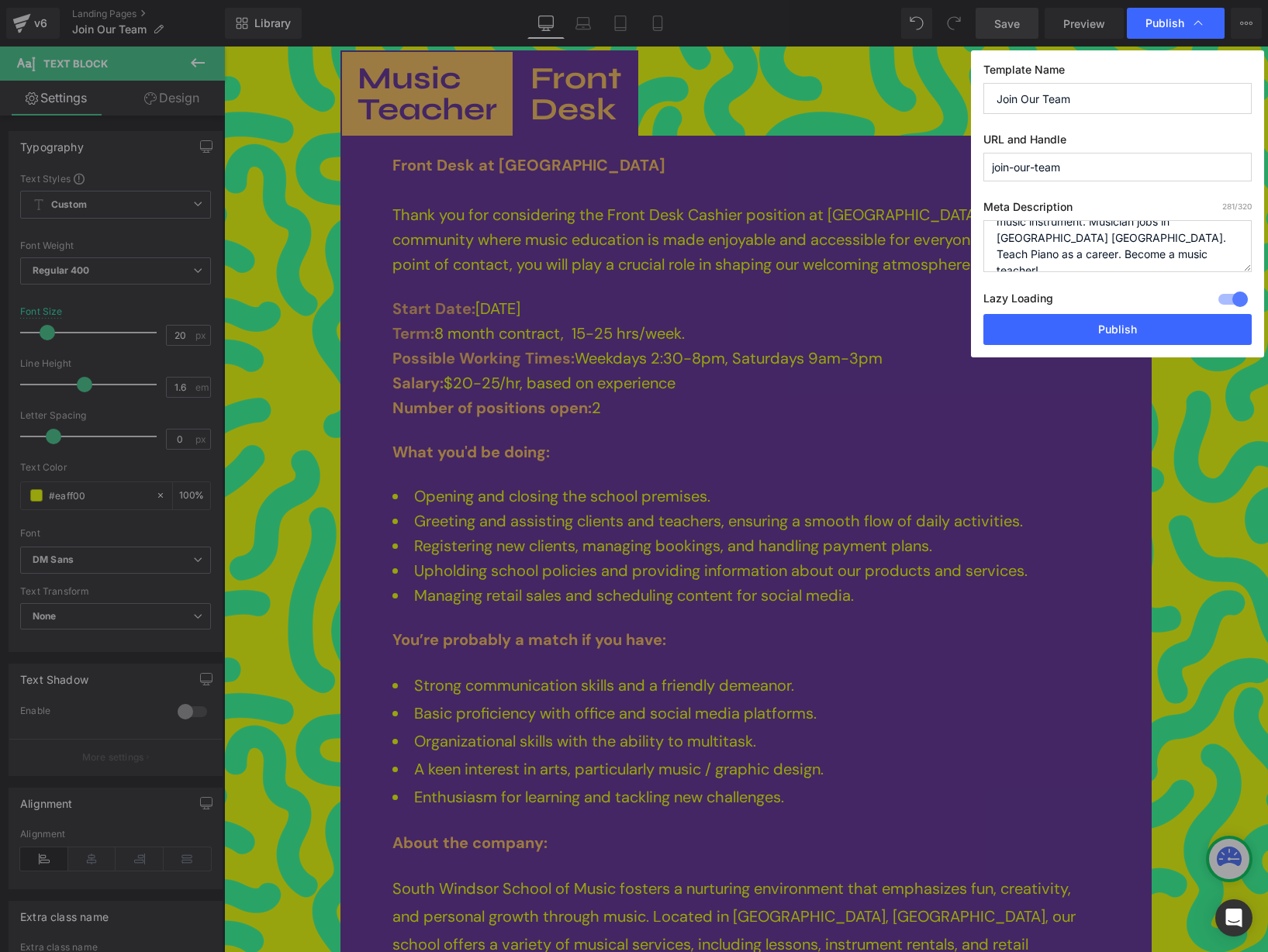
scroll to position [0, 0]
click at [1158, 330] on button "Publish" at bounding box center [1117, 329] width 269 height 31
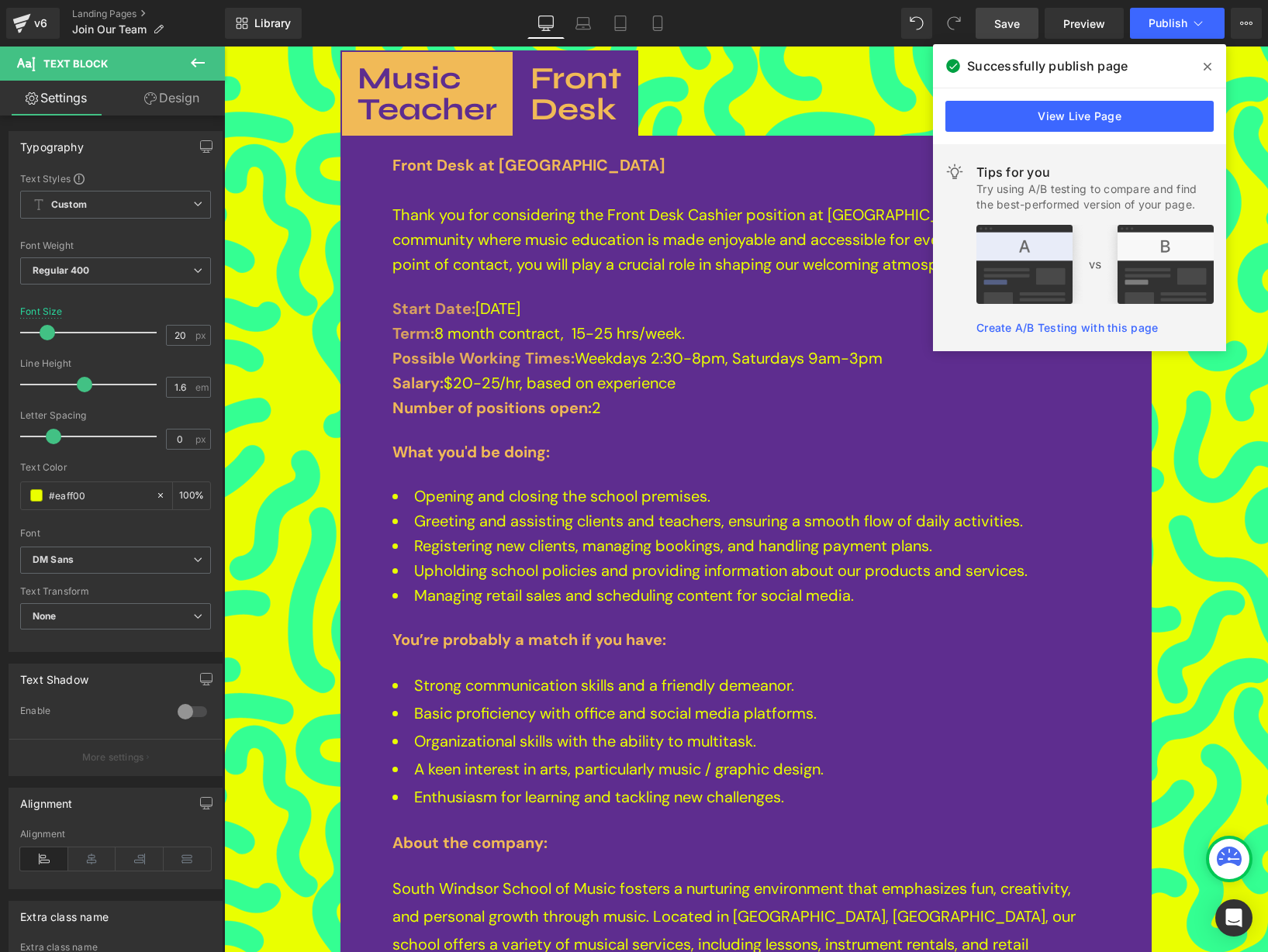
click at [1207, 67] on icon at bounding box center [1207, 66] width 7 height 7
